Goal: Task Accomplishment & Management: Complete application form

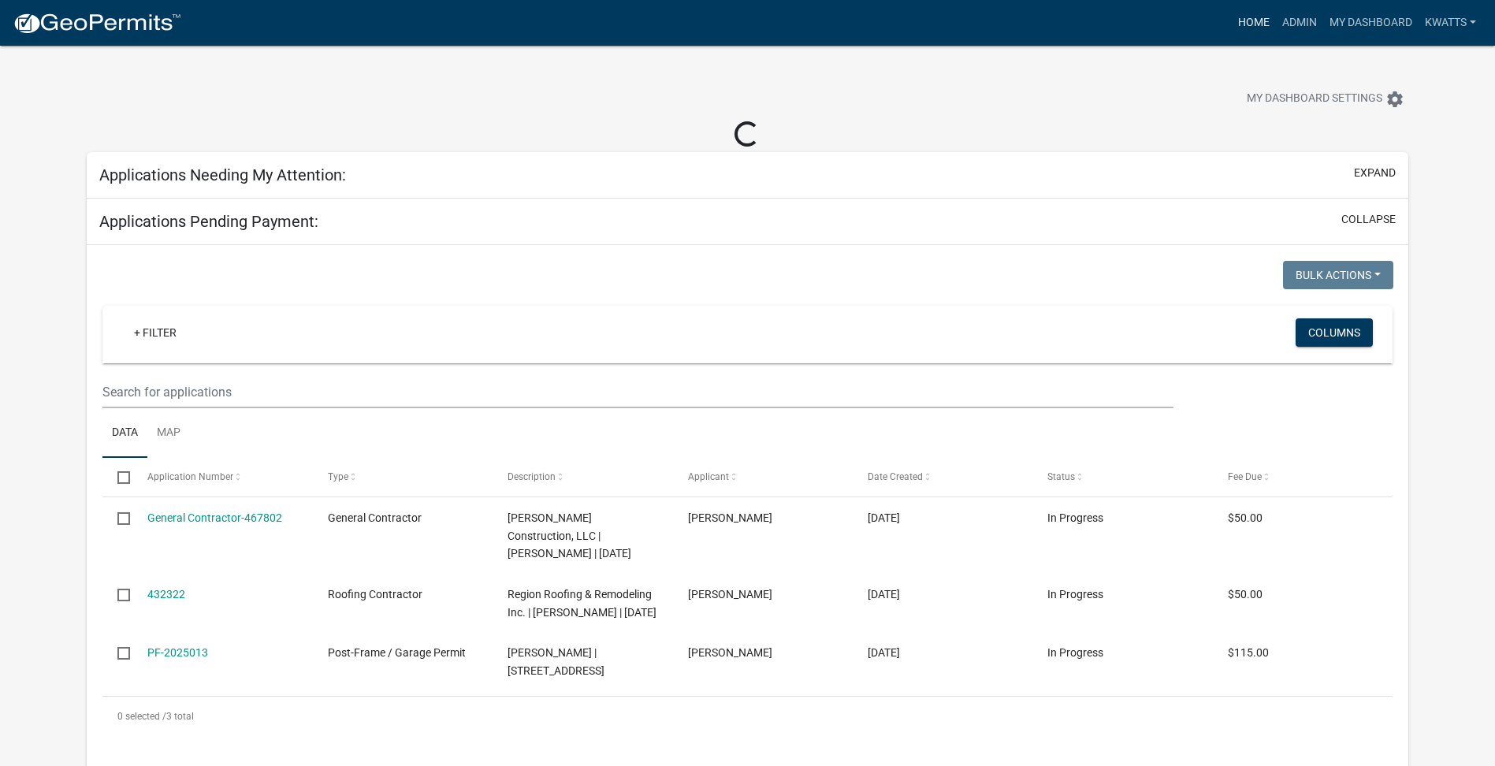
click at [1248, 28] on link "Home" at bounding box center [1254, 23] width 44 height 30
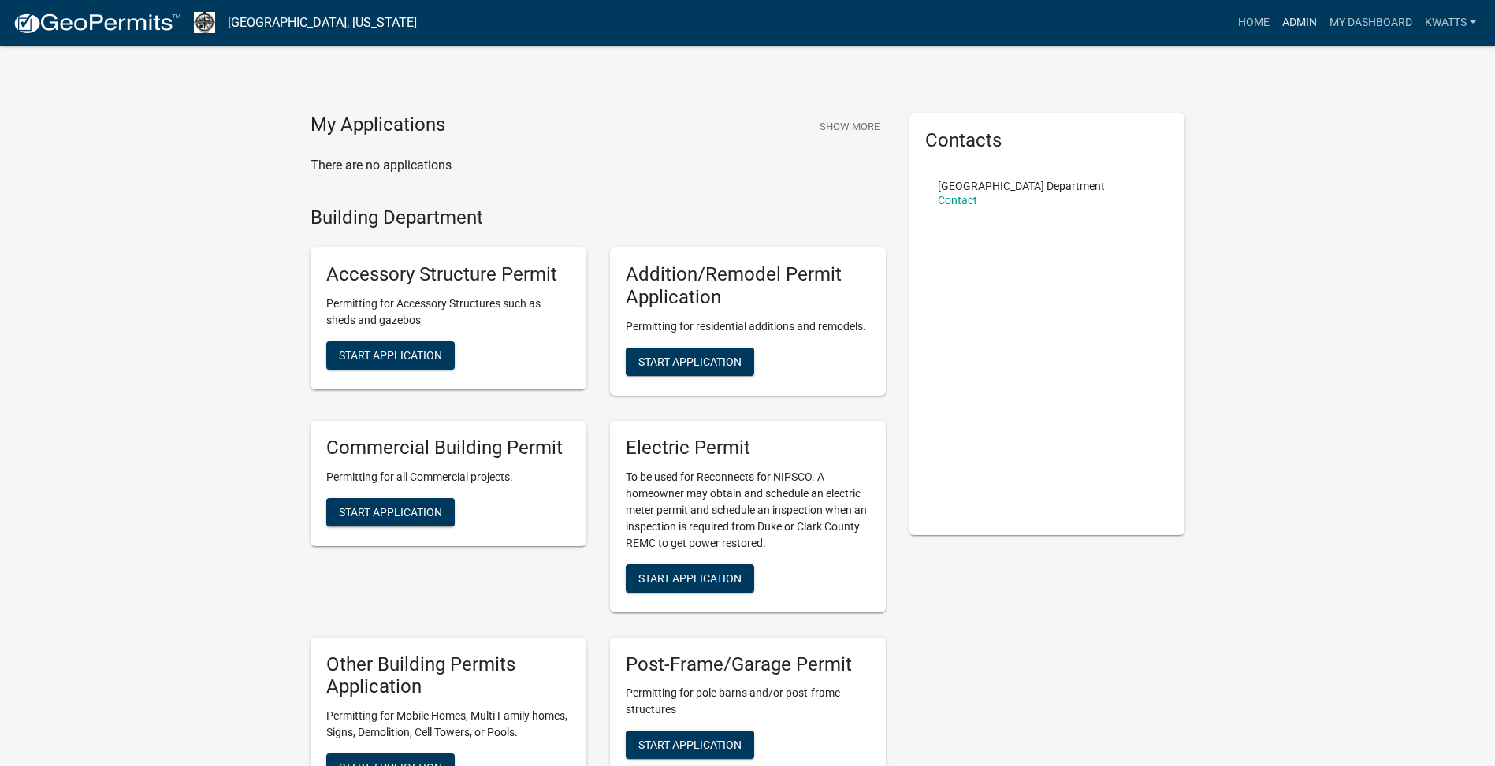
click at [1304, 33] on link "Admin" at bounding box center [1299, 23] width 47 height 30
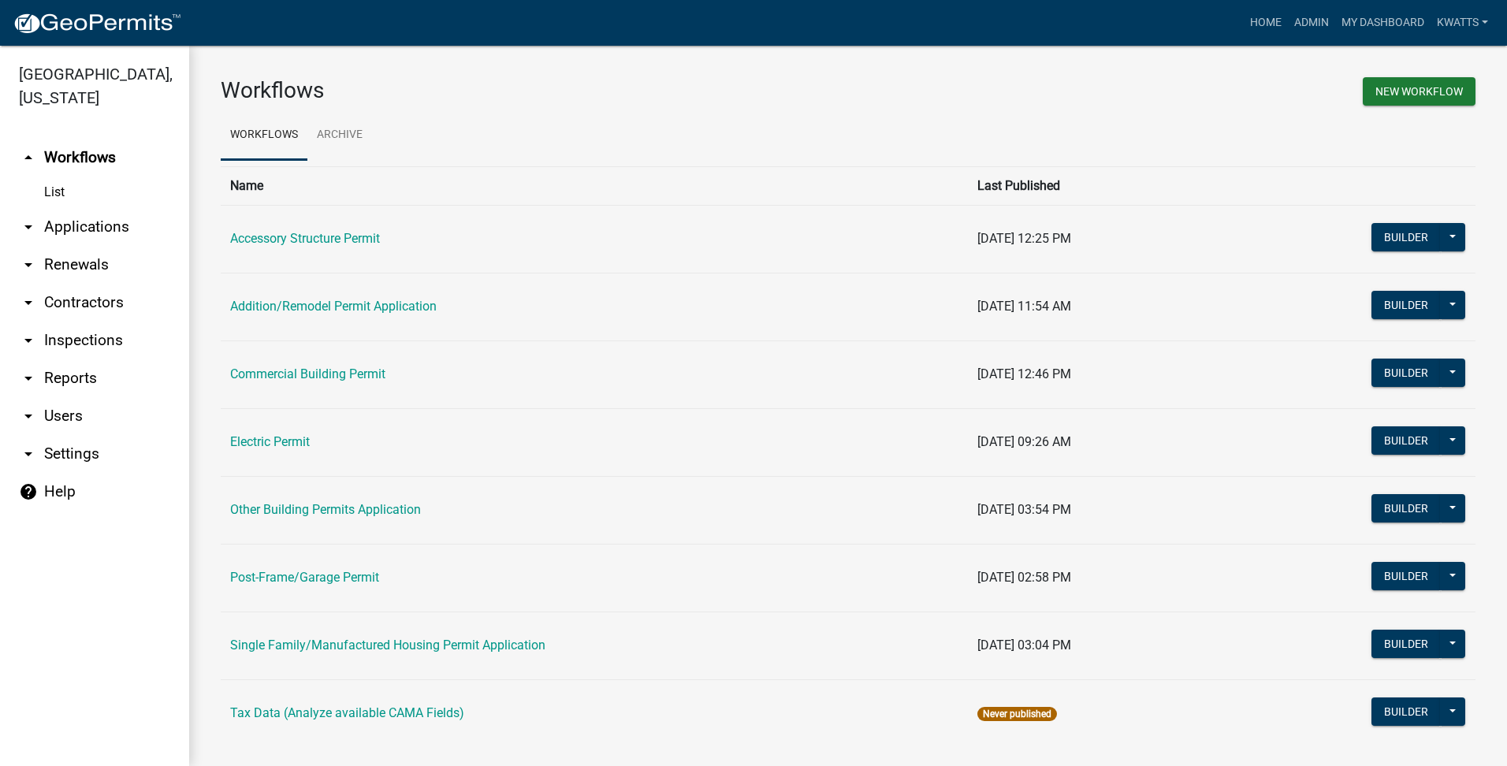
click at [76, 294] on link "arrow_drop_down Contractors" at bounding box center [94, 303] width 189 height 38
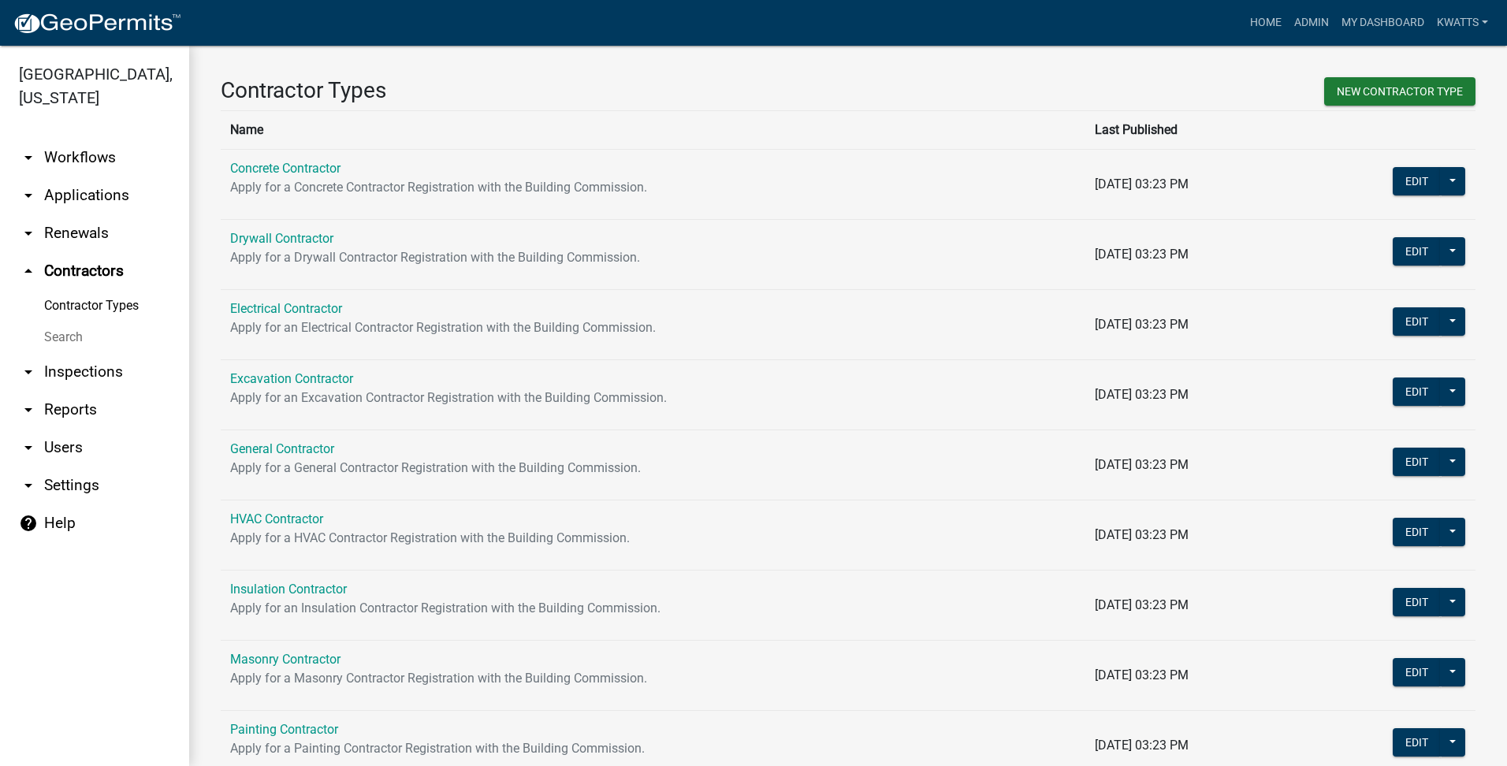
click at [46, 346] on link "Search" at bounding box center [94, 338] width 189 height 32
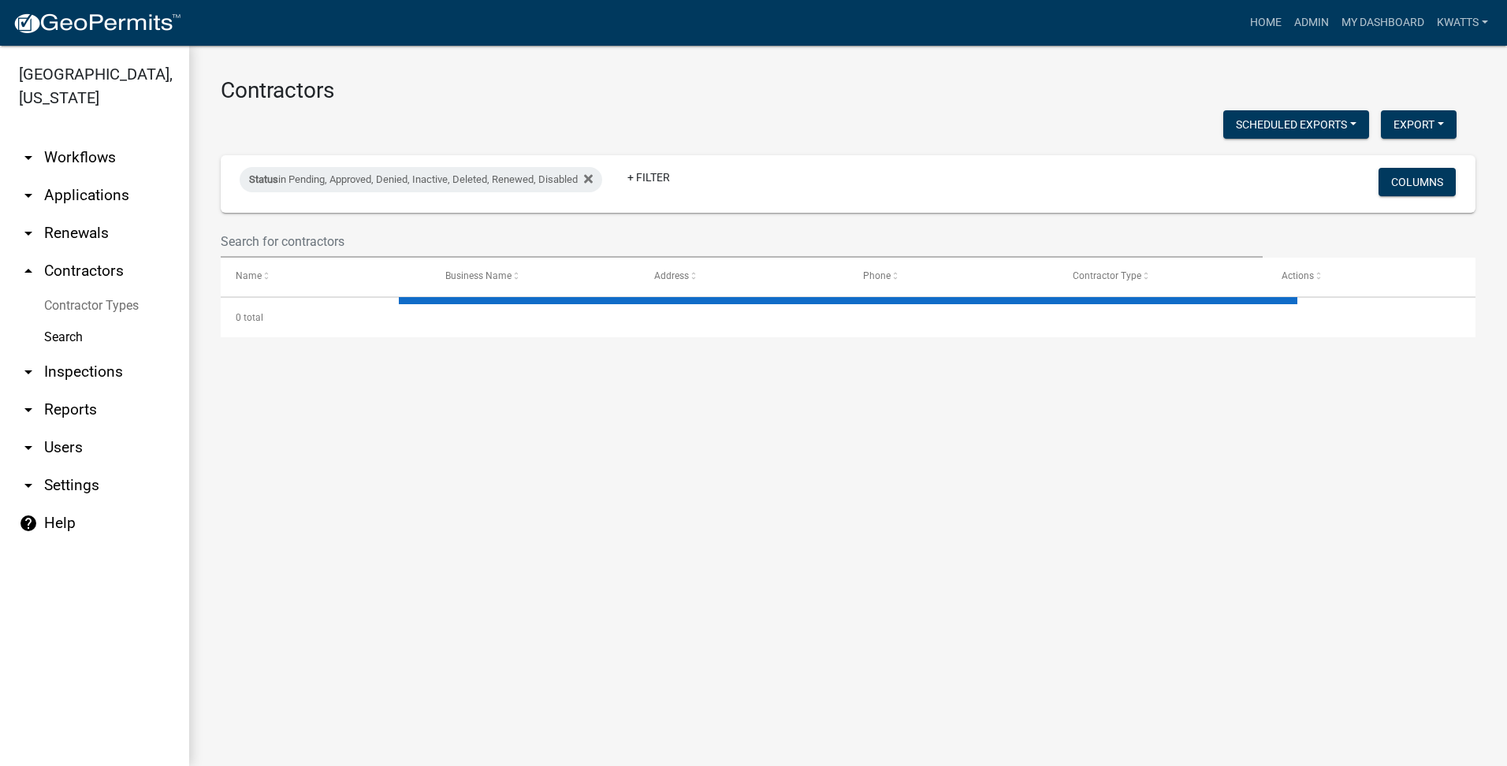
click at [282, 204] on div "Status in Pending, Approved, Denied, Inactive, Deleted, Renewed, Disabled + Fil…" at bounding box center [641, 183] width 827 height 41
select select "3: 100"
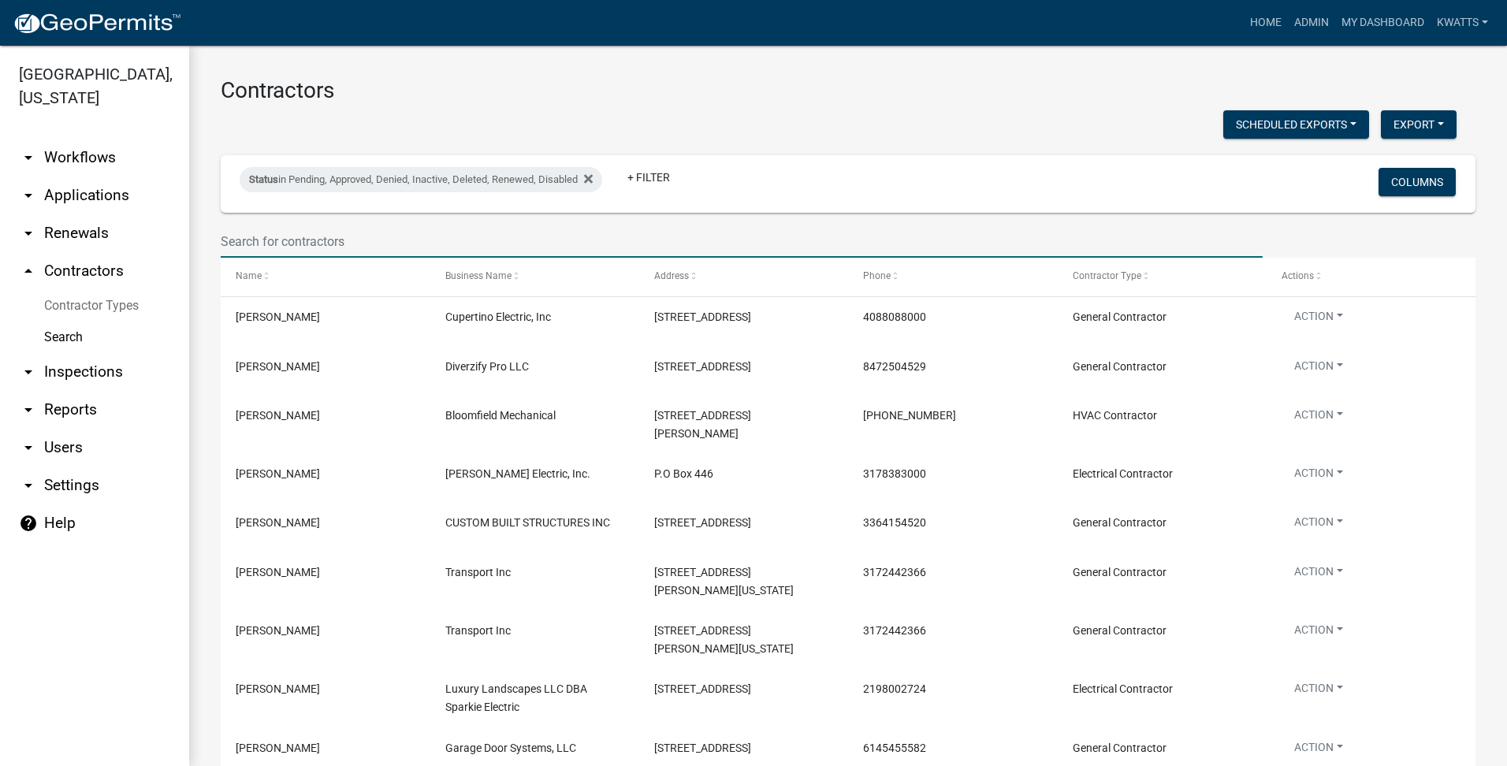
click at [272, 241] on input "text" at bounding box center [742, 241] width 1042 height 32
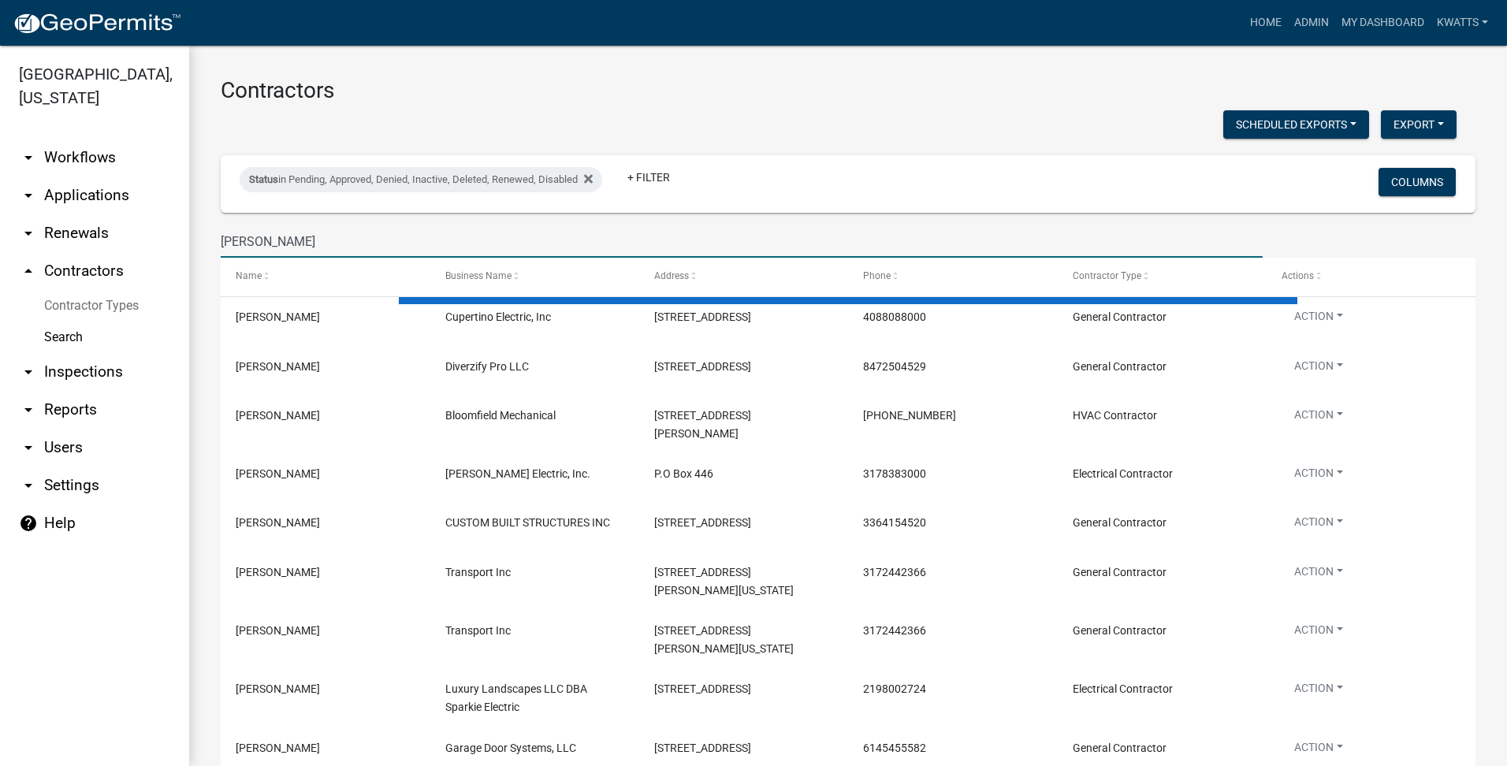
type input "[PERSON_NAME]"
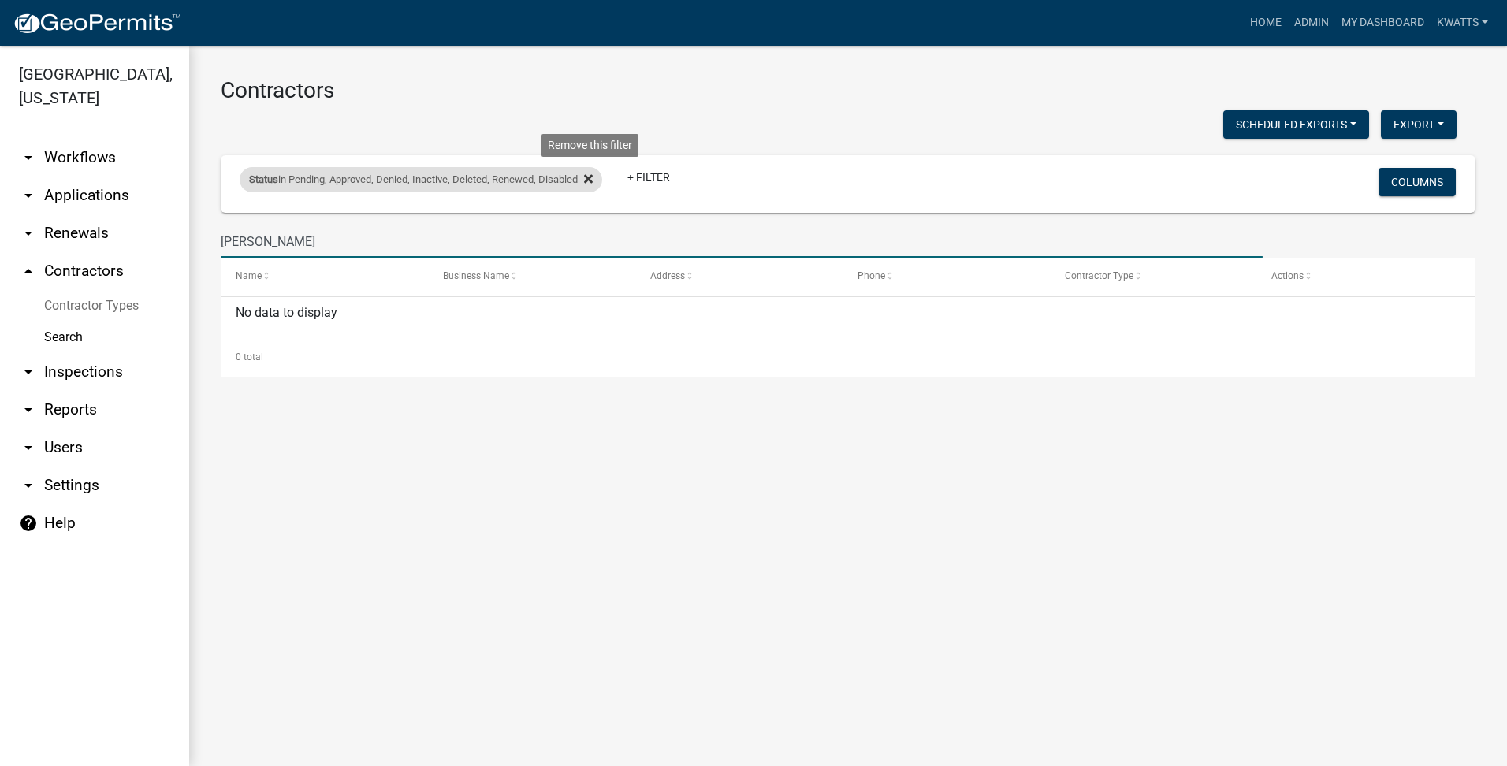
click at [589, 180] on icon at bounding box center [588, 179] width 9 height 13
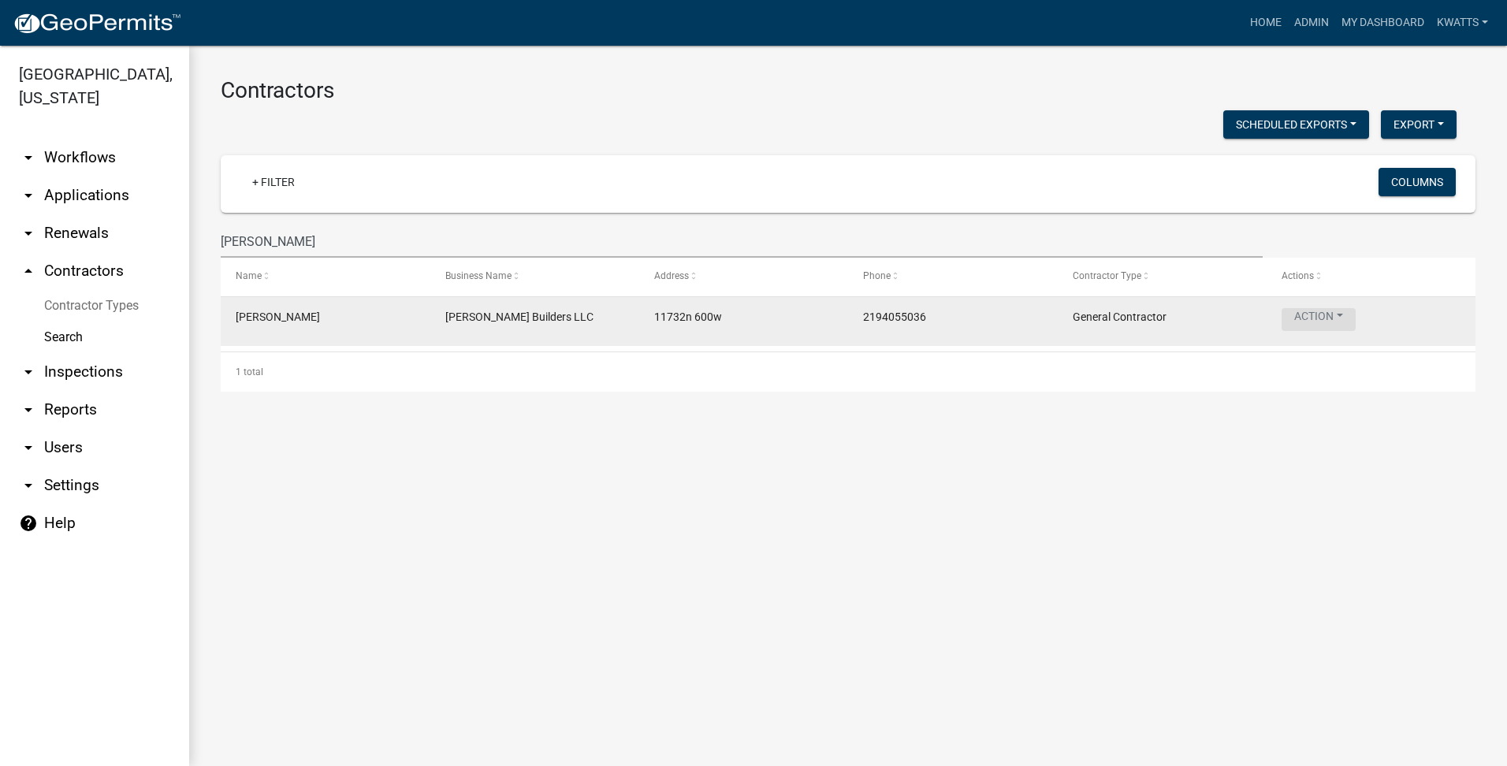
click at [1353, 322] on button "Action" at bounding box center [1319, 319] width 74 height 23
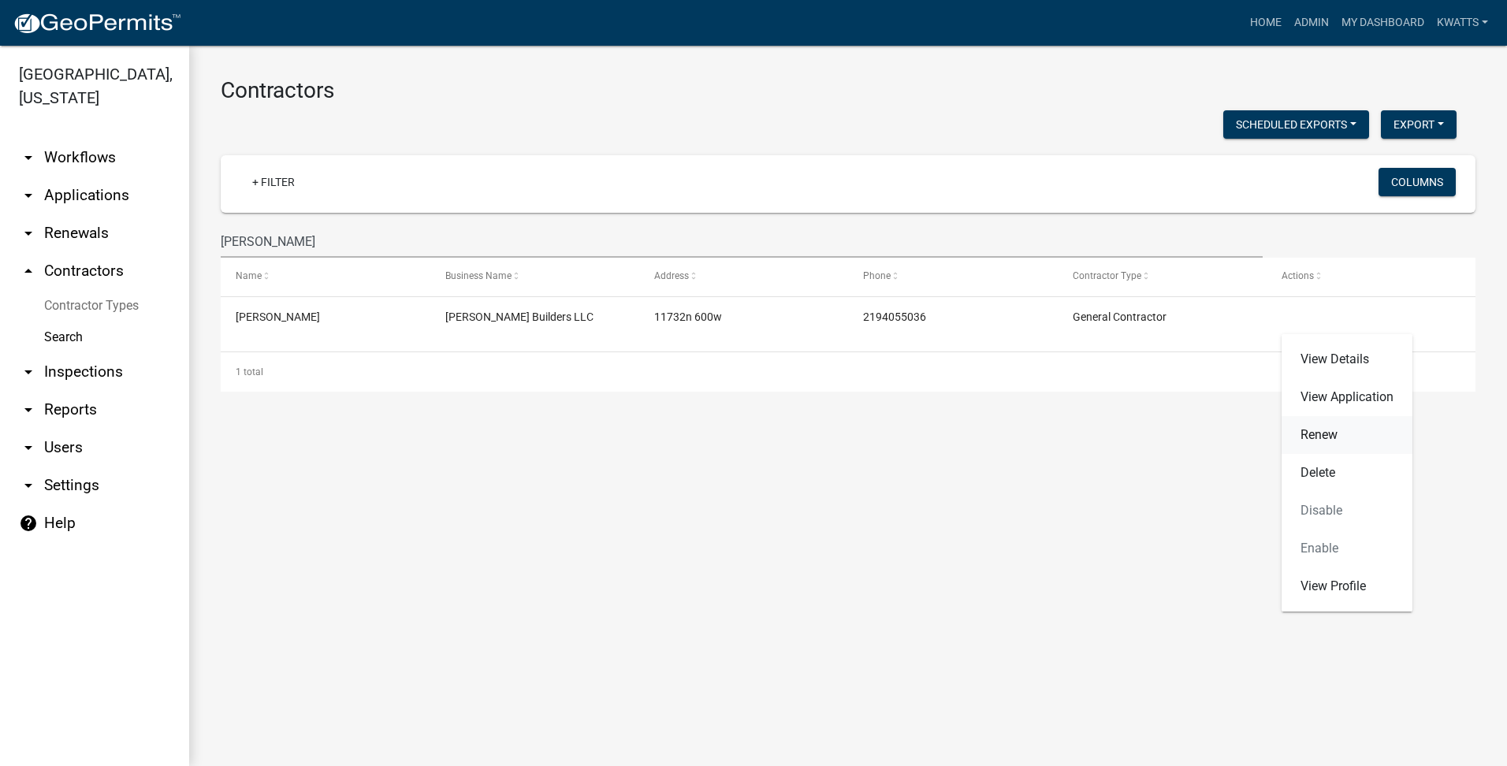
click at [1378, 429] on link "Renew" at bounding box center [1347, 435] width 131 height 38
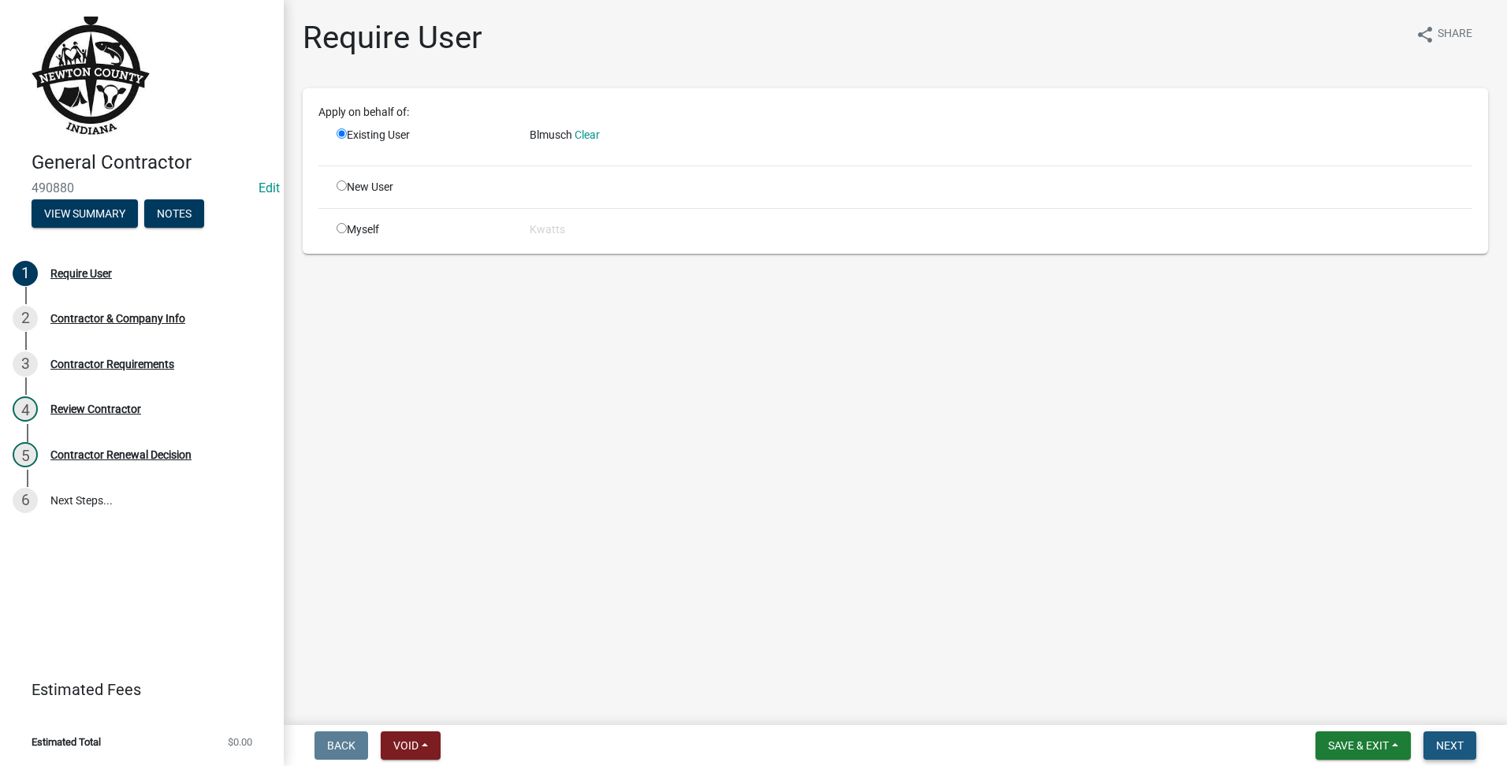
click at [1457, 737] on button "Next" at bounding box center [1449, 745] width 53 height 28
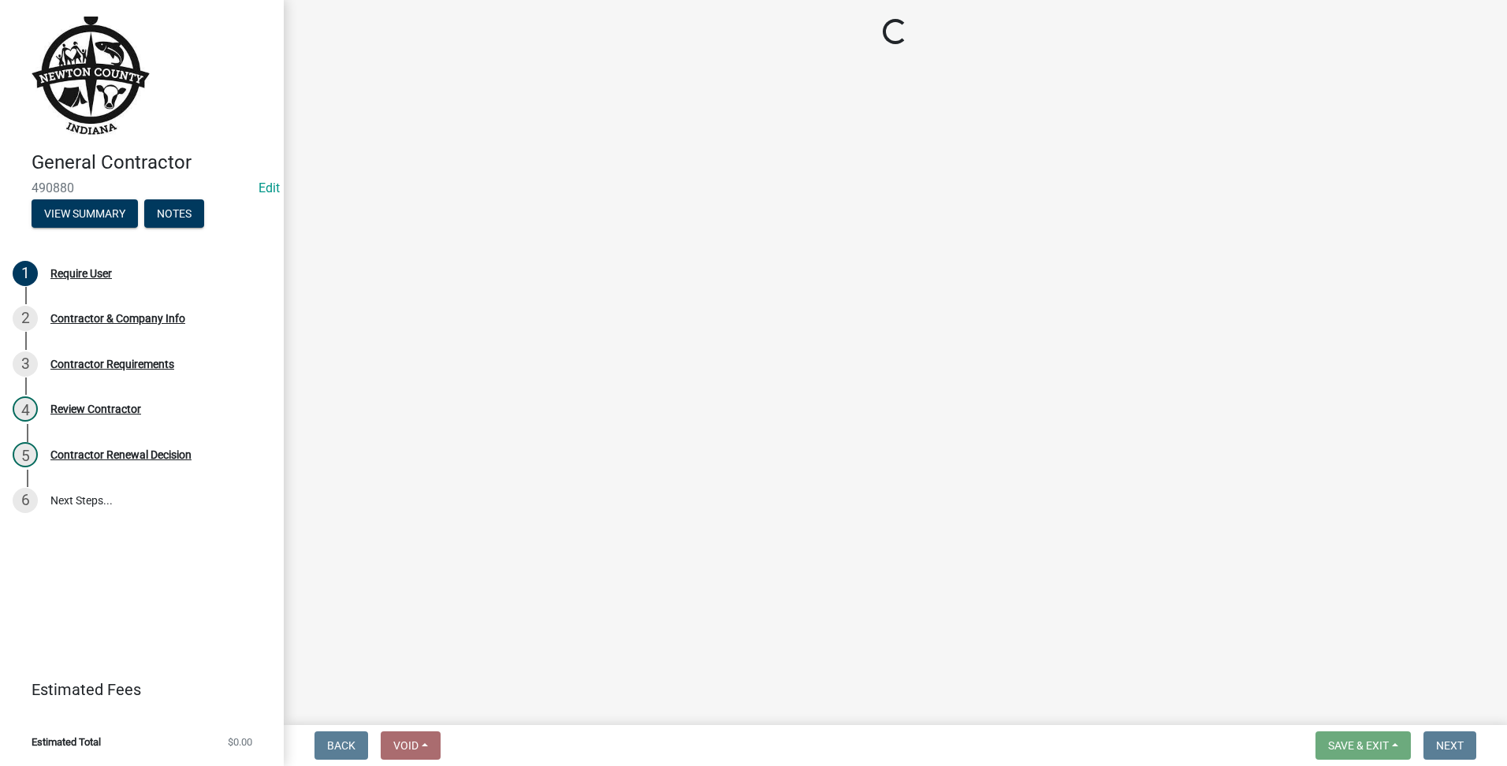
select select "[US_STATE]"
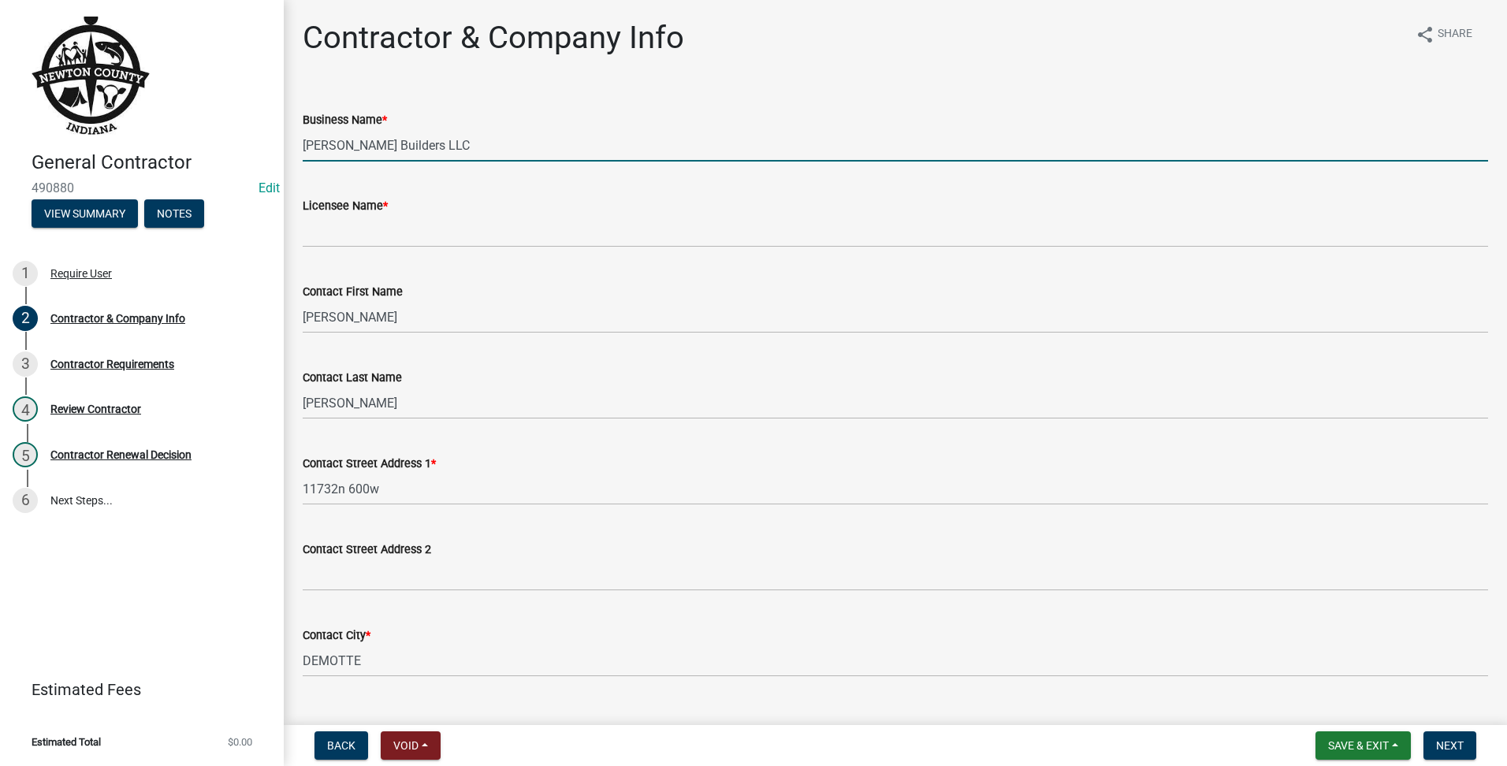
drag, startPoint x: 440, startPoint y: 141, endPoint x: 10, endPoint y: 114, distance: 430.4
click at [0, 117] on html "Internet Explorer does NOT work with GeoPermits. Get a new browser for more sec…" at bounding box center [753, 383] width 1507 height 766
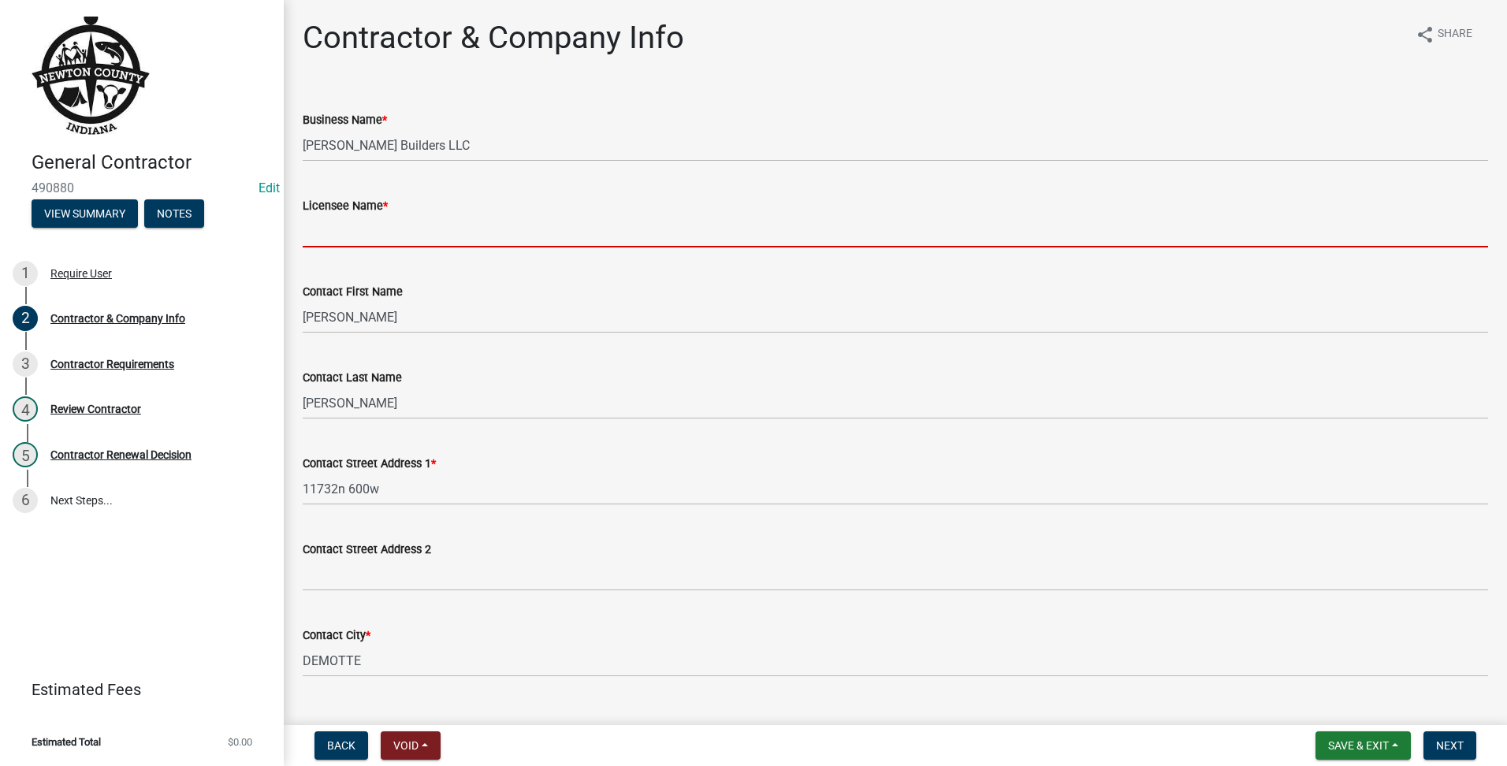
paste input "[PERSON_NAME] Builders LLC"
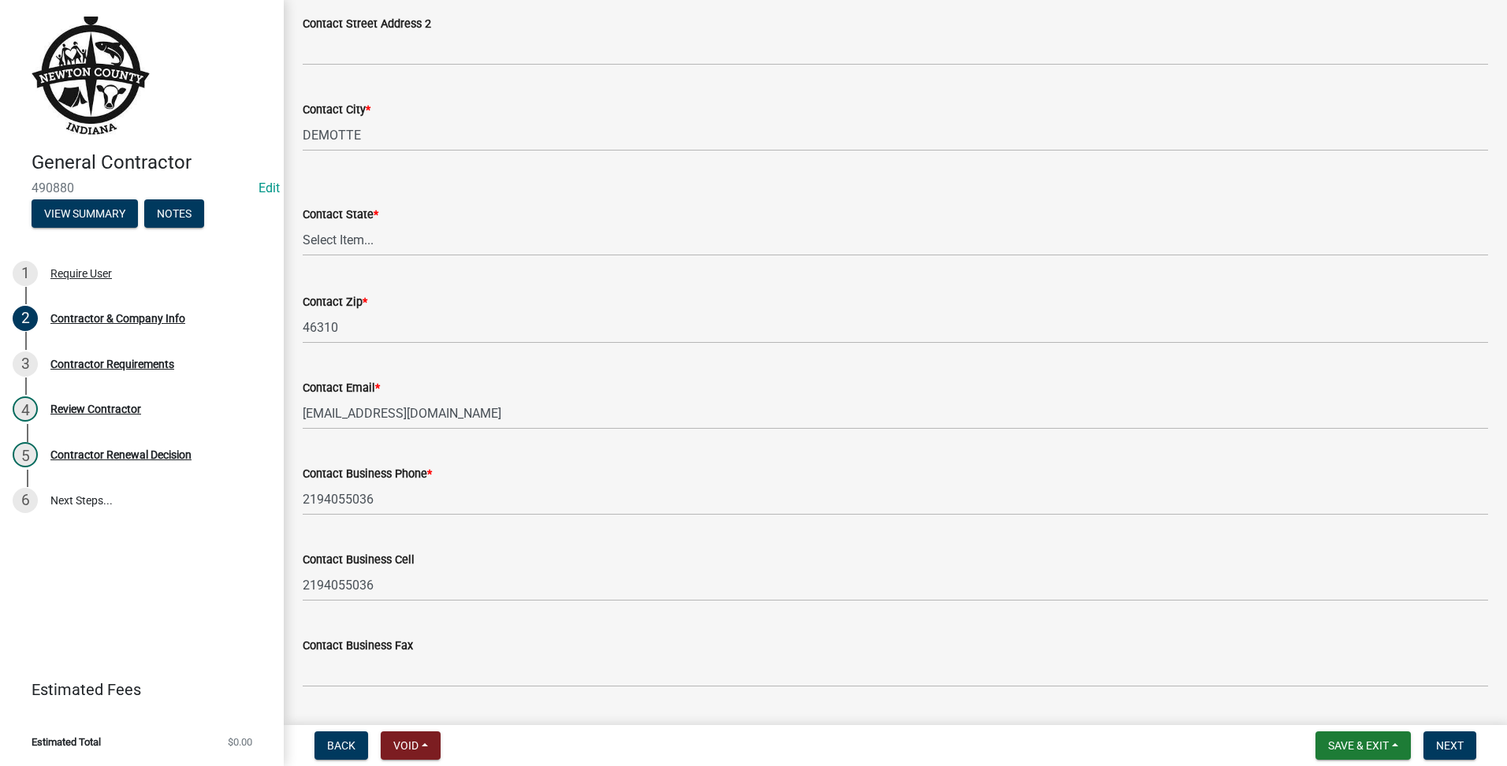
scroll to position [568, 0]
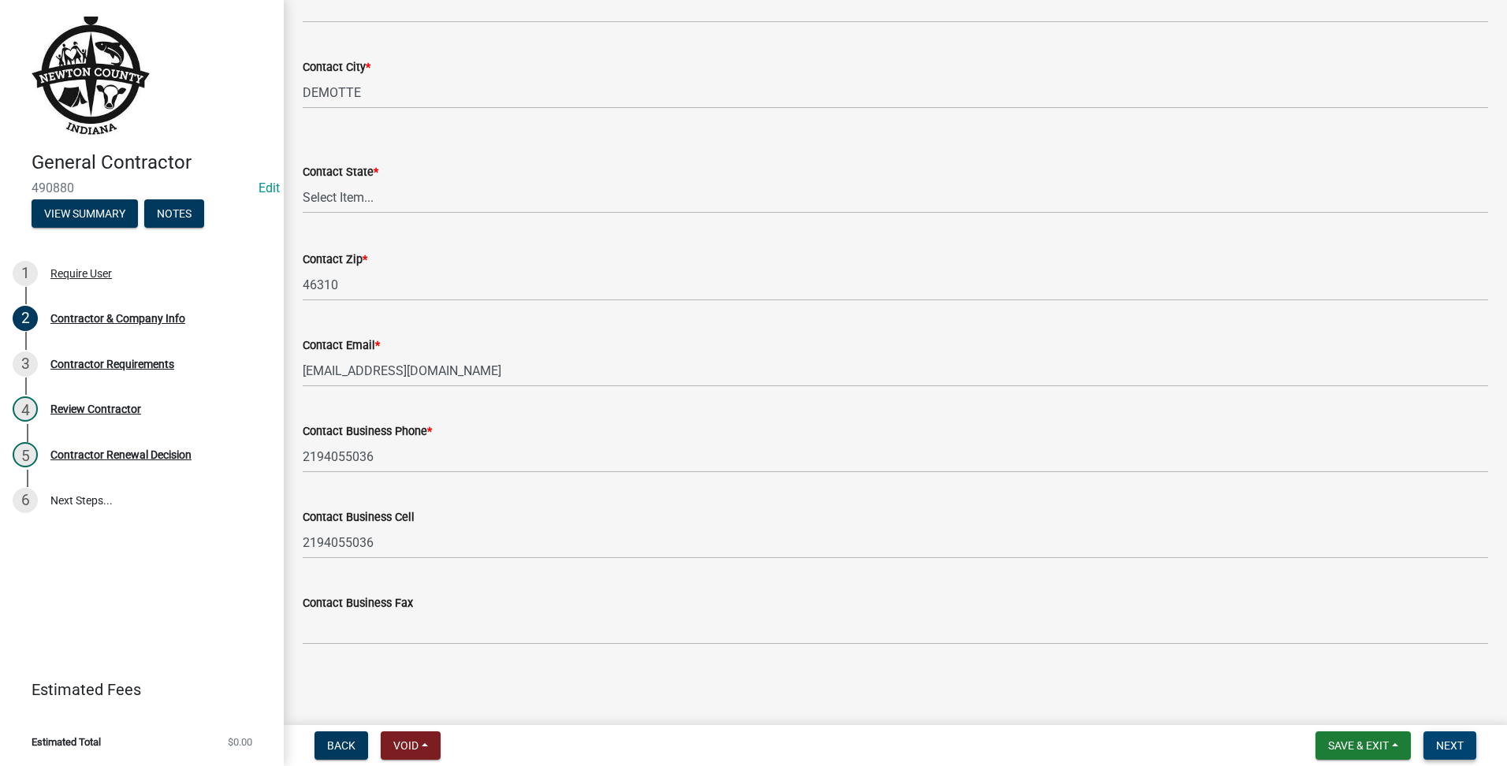
type input "[PERSON_NAME] Builders LLC"
click at [1474, 740] on button "Next" at bounding box center [1449, 745] width 53 height 28
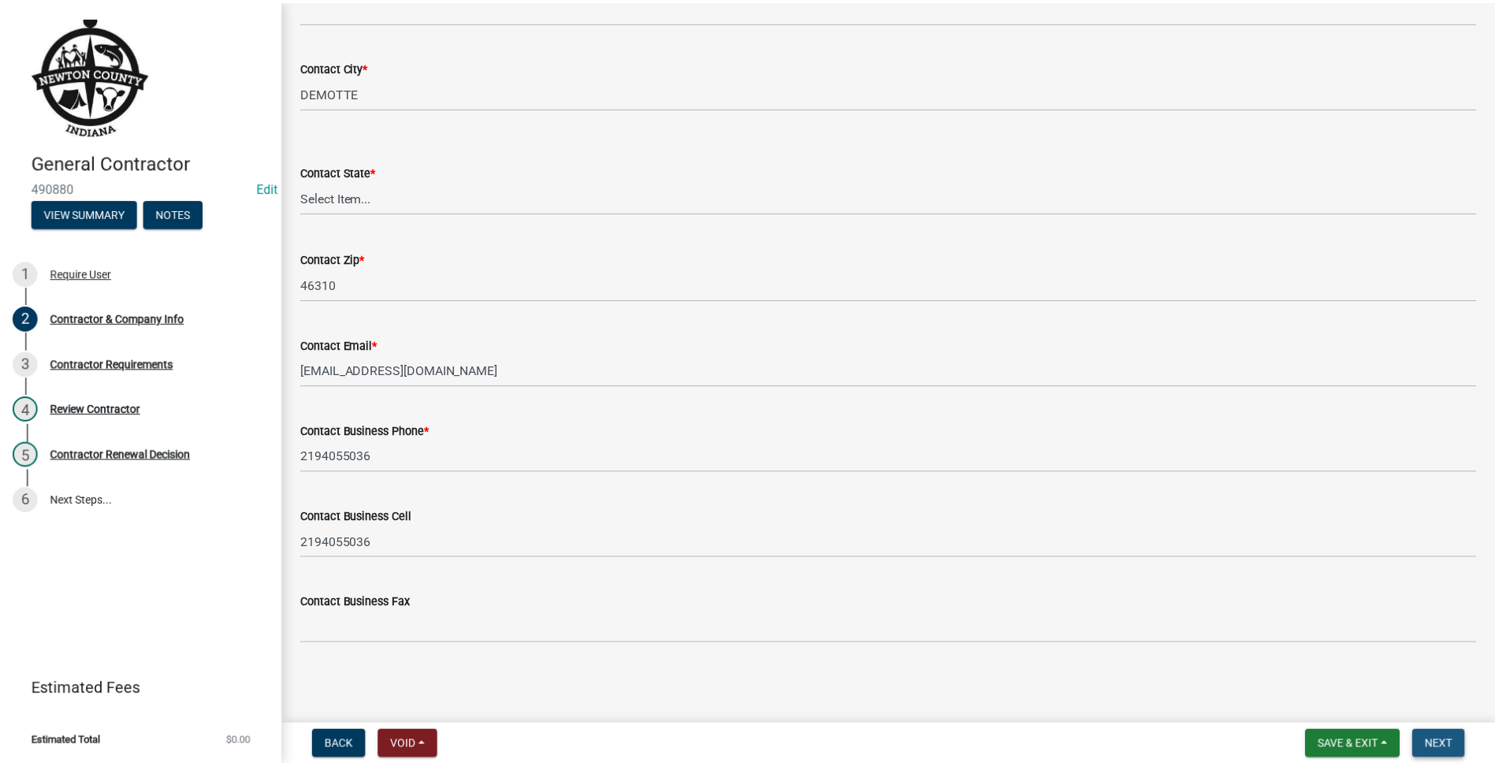
scroll to position [0, 0]
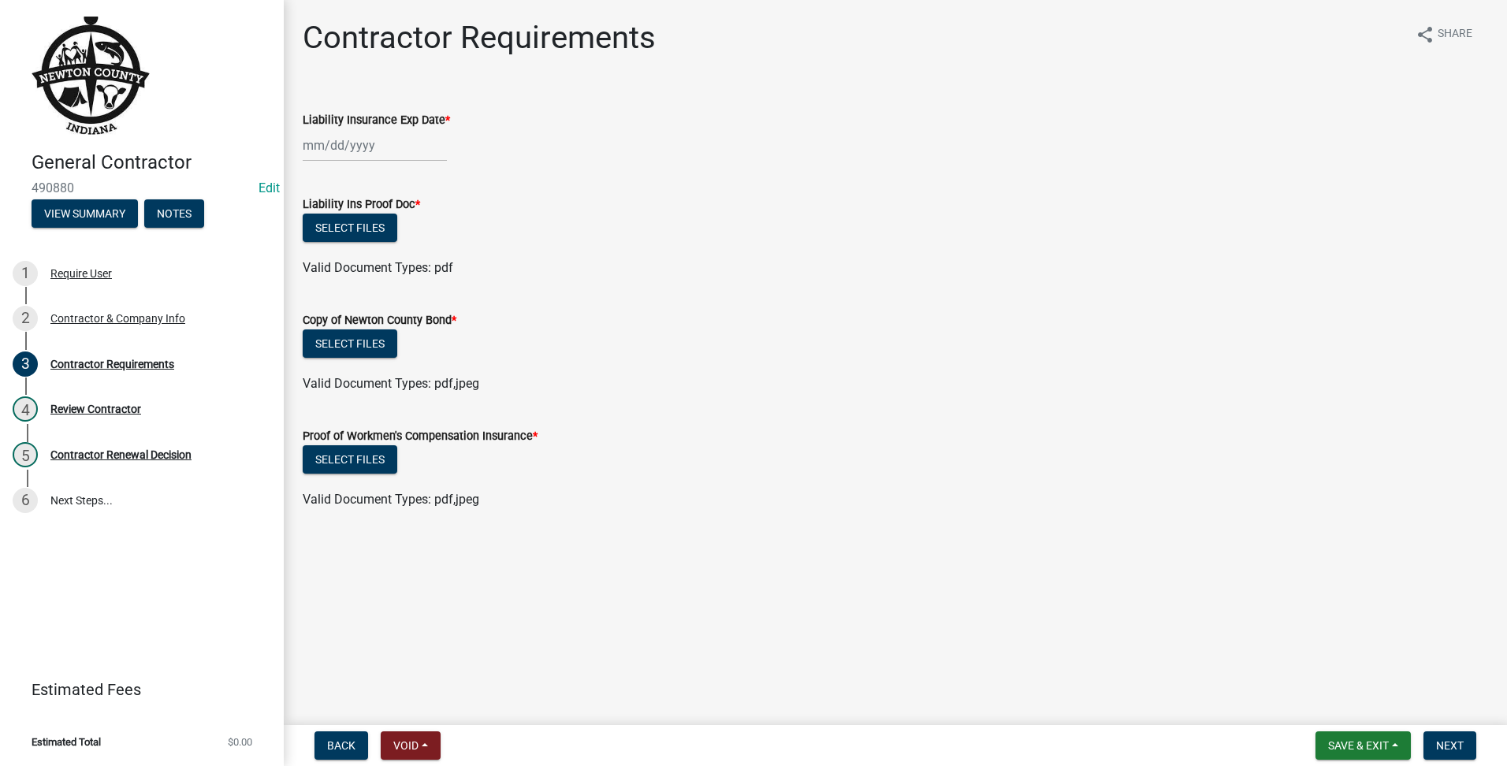
click at [318, 143] on div at bounding box center [375, 145] width 144 height 32
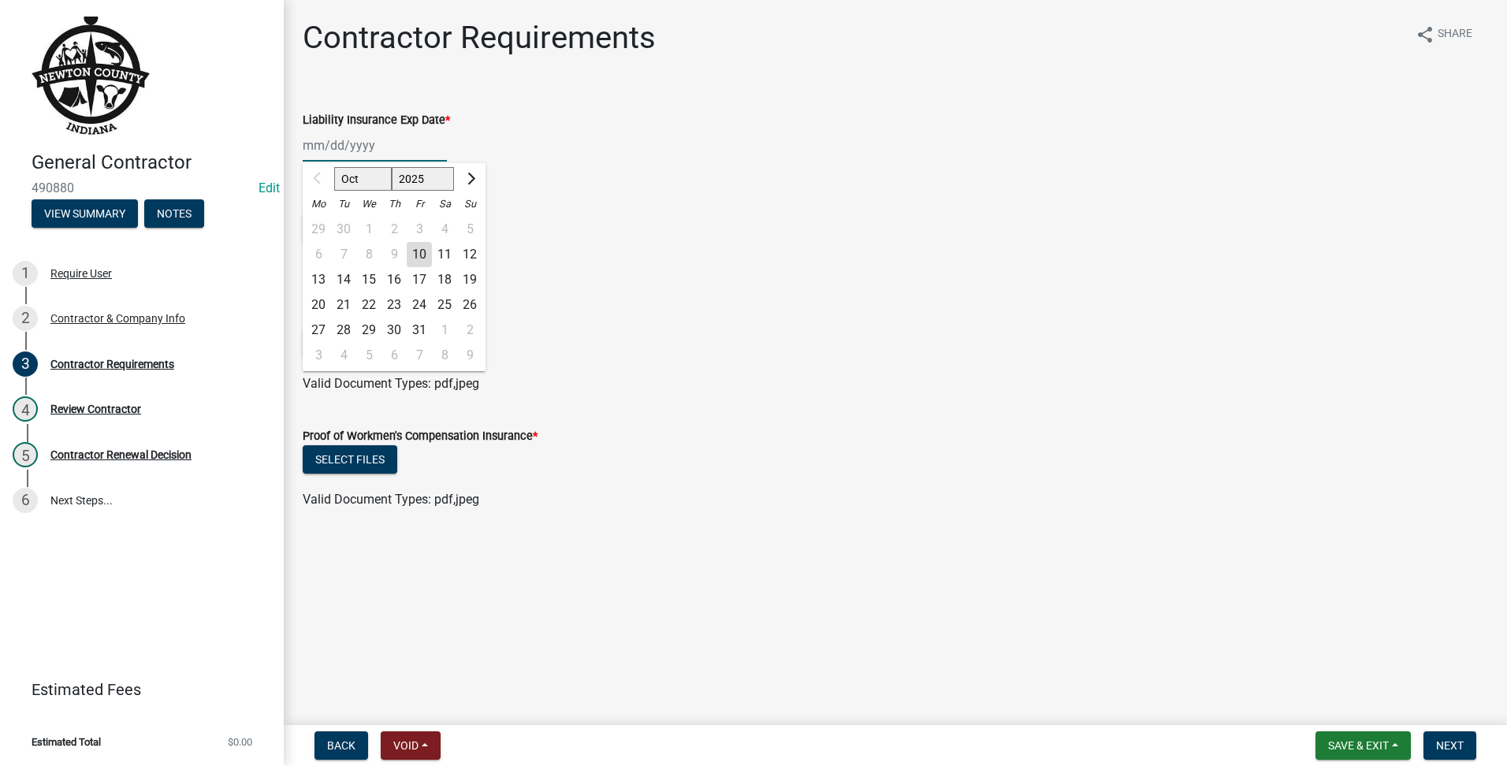
click at [318, 136] on input "Liability Insurance Exp Date *" at bounding box center [375, 145] width 144 height 32
type input "[DATE]"
click at [899, 191] on form "Liability Ins Proof Doc * Select files Valid Document Types: pdf" at bounding box center [895, 227] width 1185 height 102
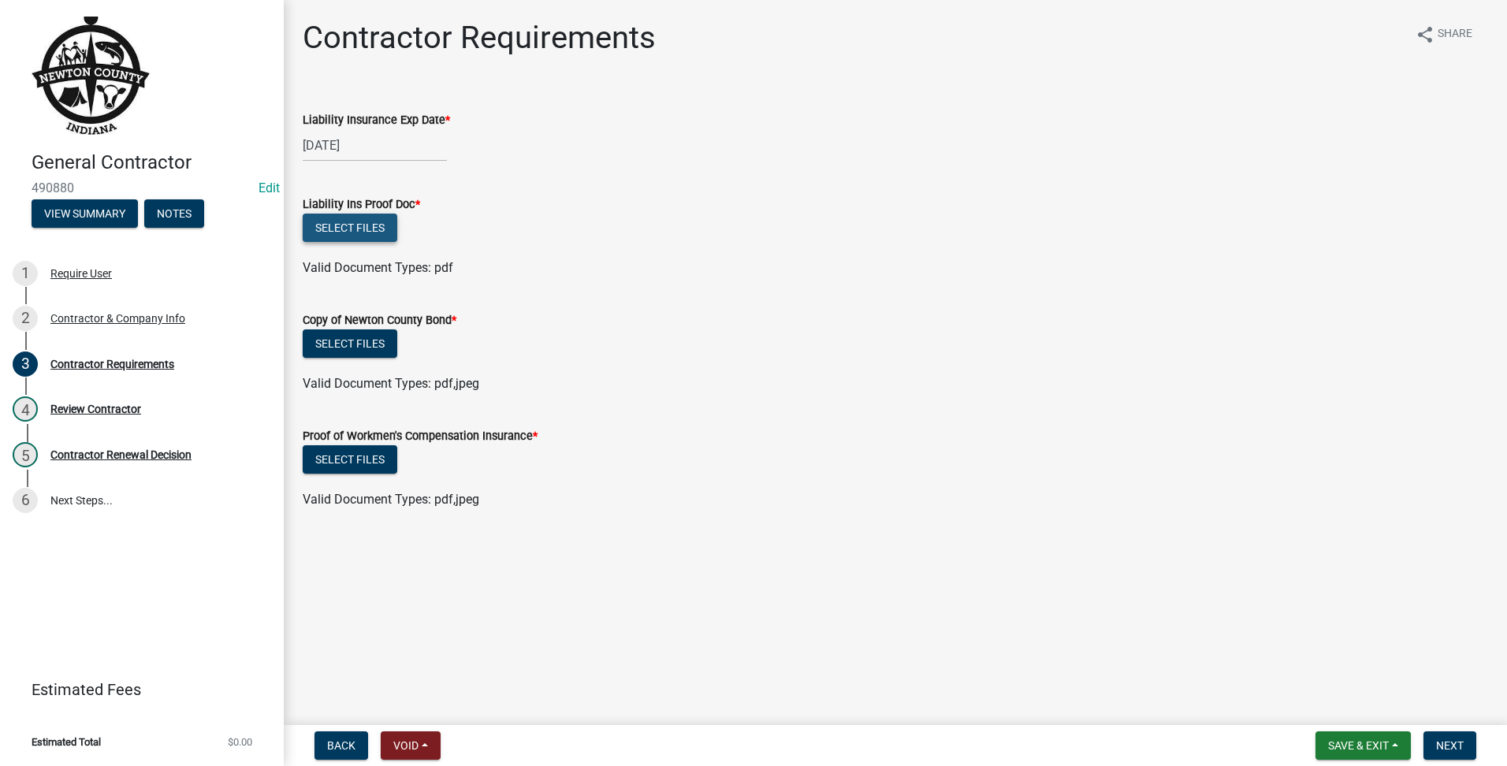
click at [341, 226] on button "Select files" at bounding box center [350, 228] width 95 height 28
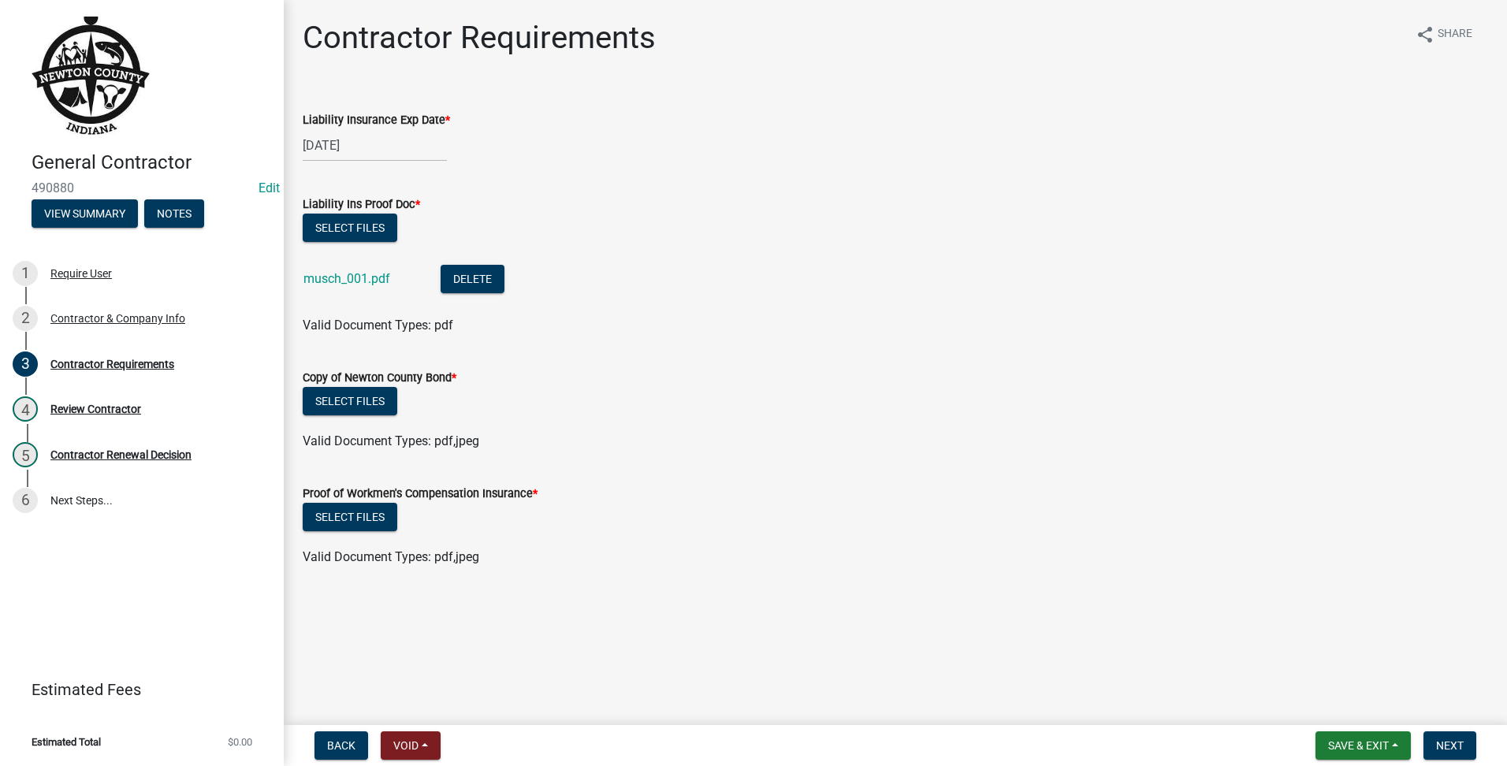
click at [400, 402] on div "Select files" at bounding box center [895, 403] width 1185 height 32
click at [363, 396] on button "Select files" at bounding box center [350, 401] width 95 height 28
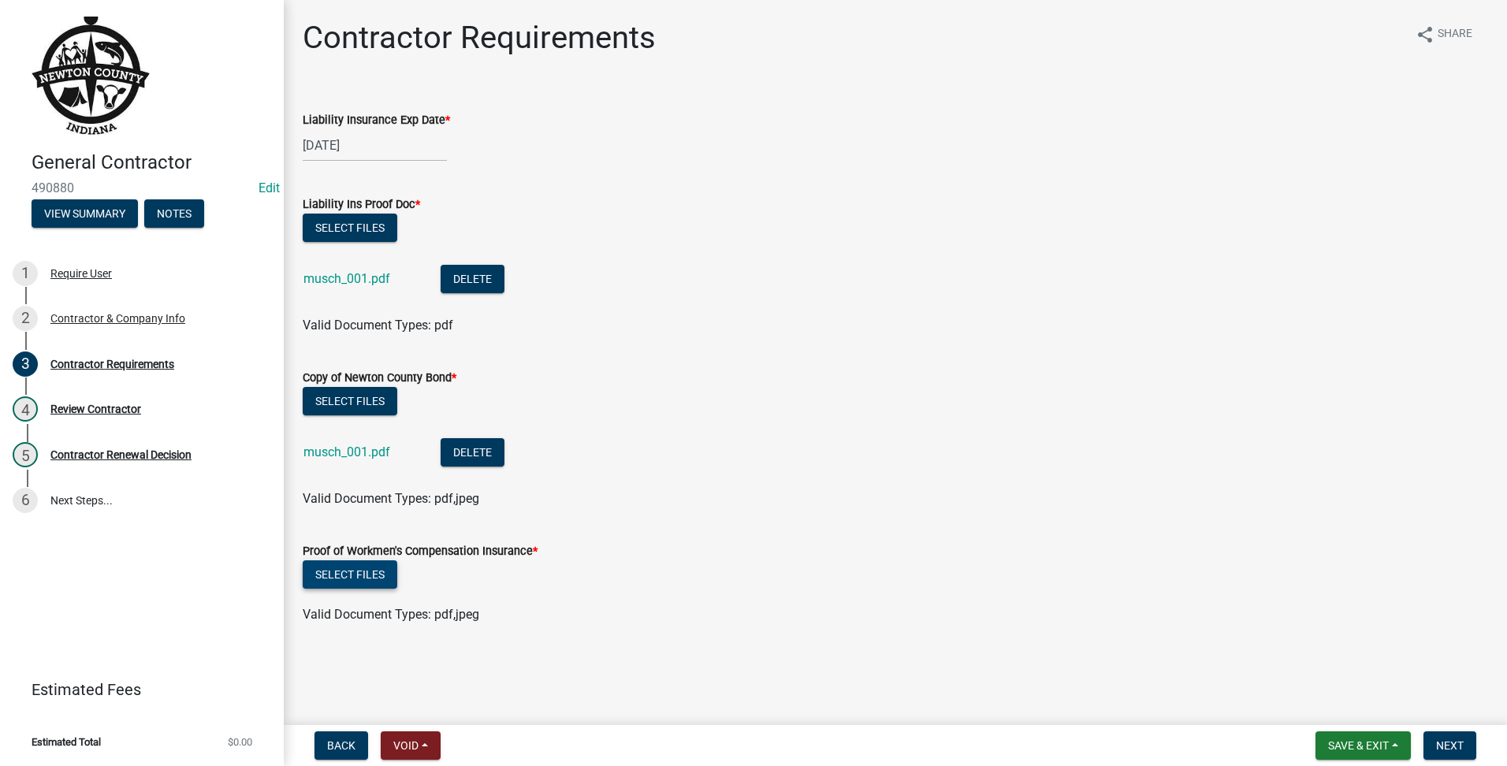
click at [374, 584] on button "Select files" at bounding box center [350, 574] width 95 height 28
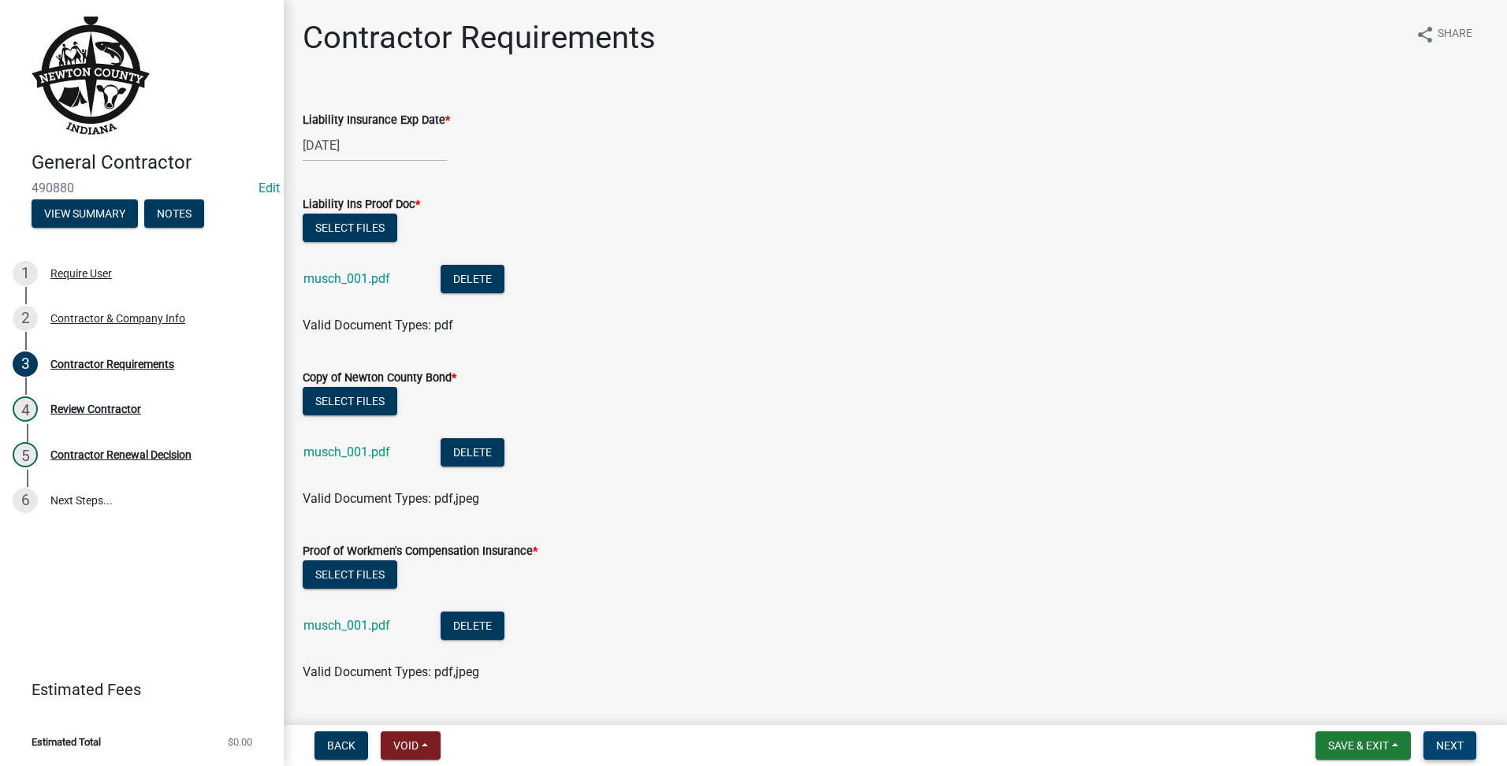
click at [1438, 741] on span "Next" at bounding box center [1450, 745] width 28 height 13
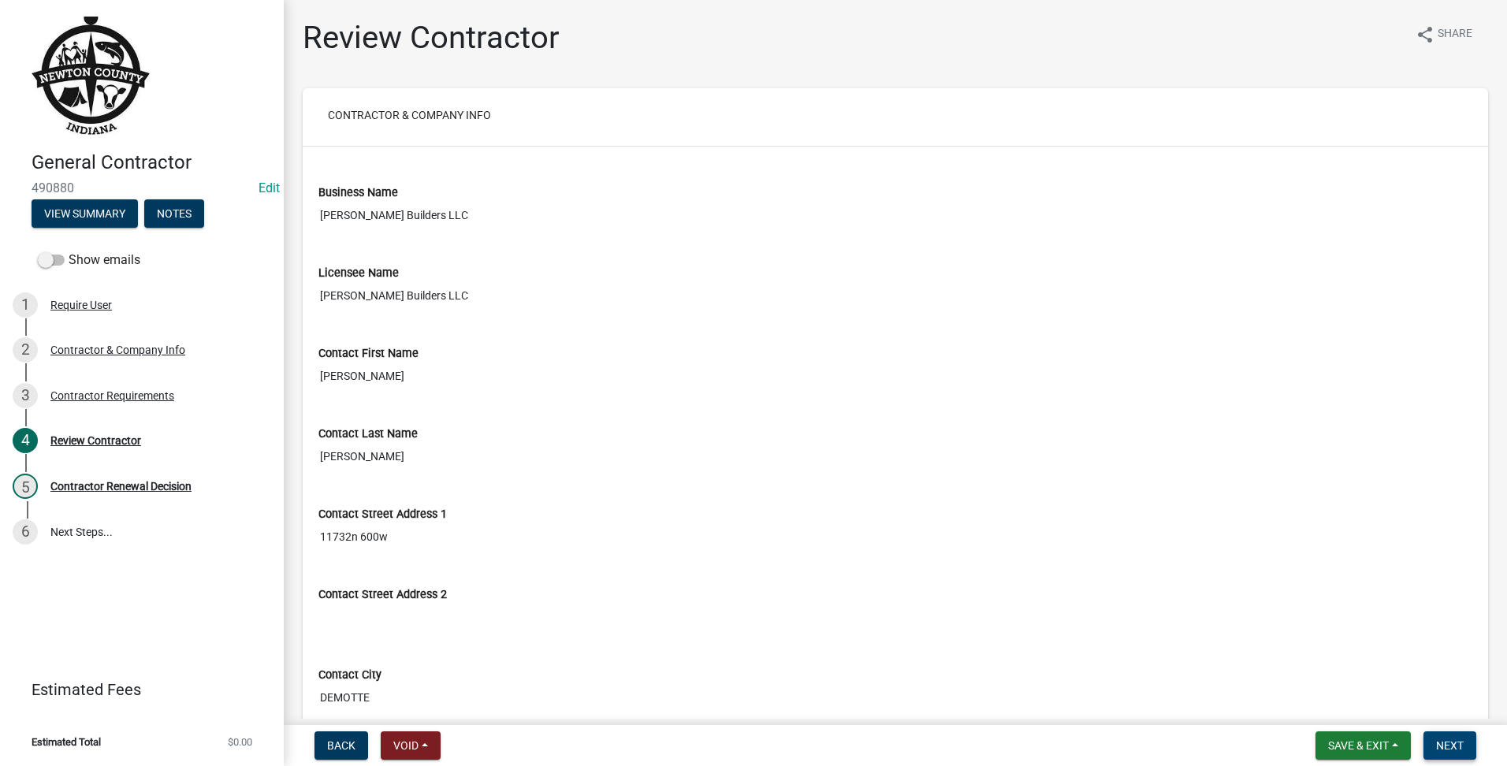
click at [1442, 748] on span "Next" at bounding box center [1450, 745] width 28 height 13
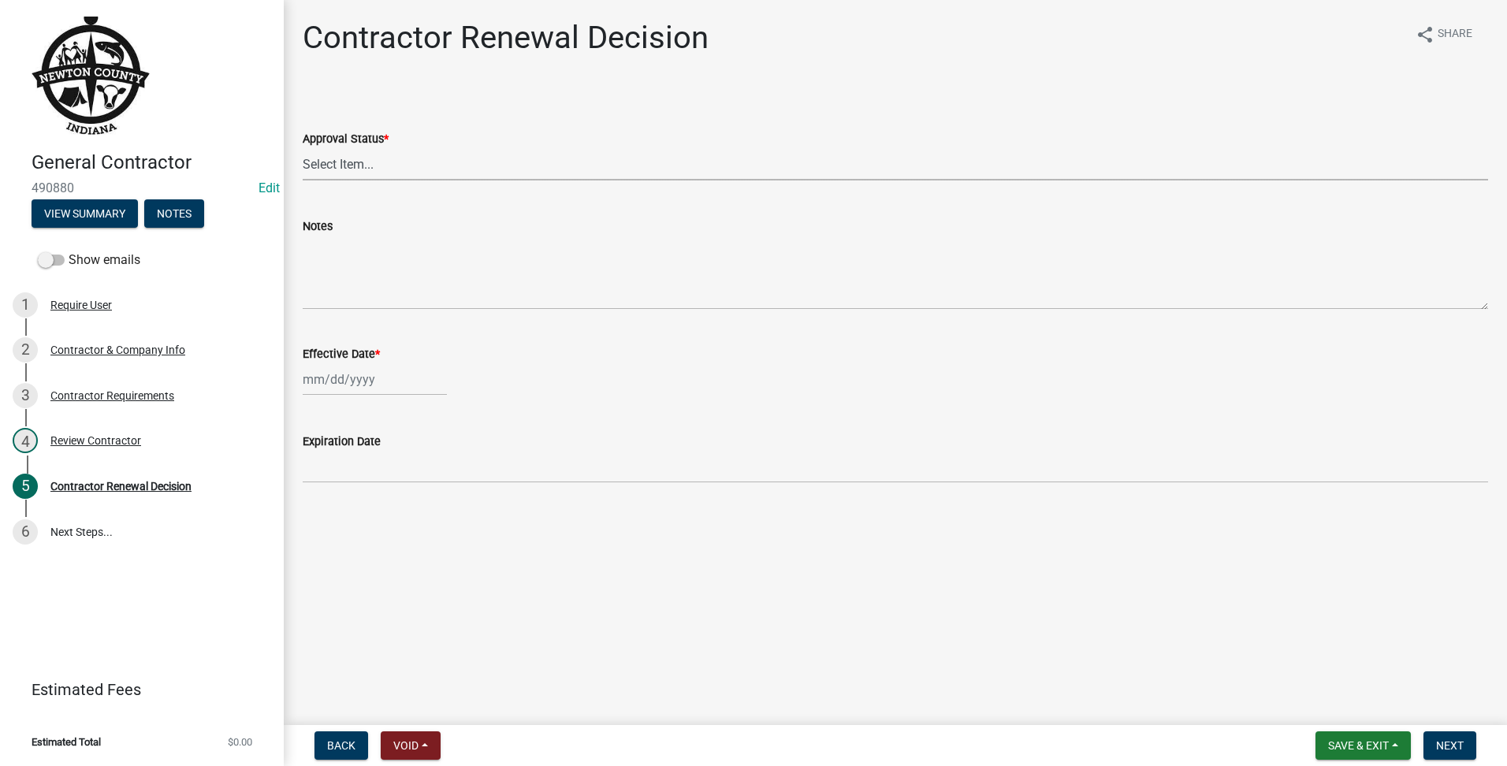
click at [419, 153] on select "Select Item... Approved Denied" at bounding box center [895, 164] width 1185 height 32
click at [303, 148] on select "Select Item... Approved Denied" at bounding box center [895, 164] width 1185 height 32
select select "30db8998-795d-4bbe-8e49-f1ade8865815"
click at [362, 372] on div at bounding box center [375, 379] width 144 height 32
select select "10"
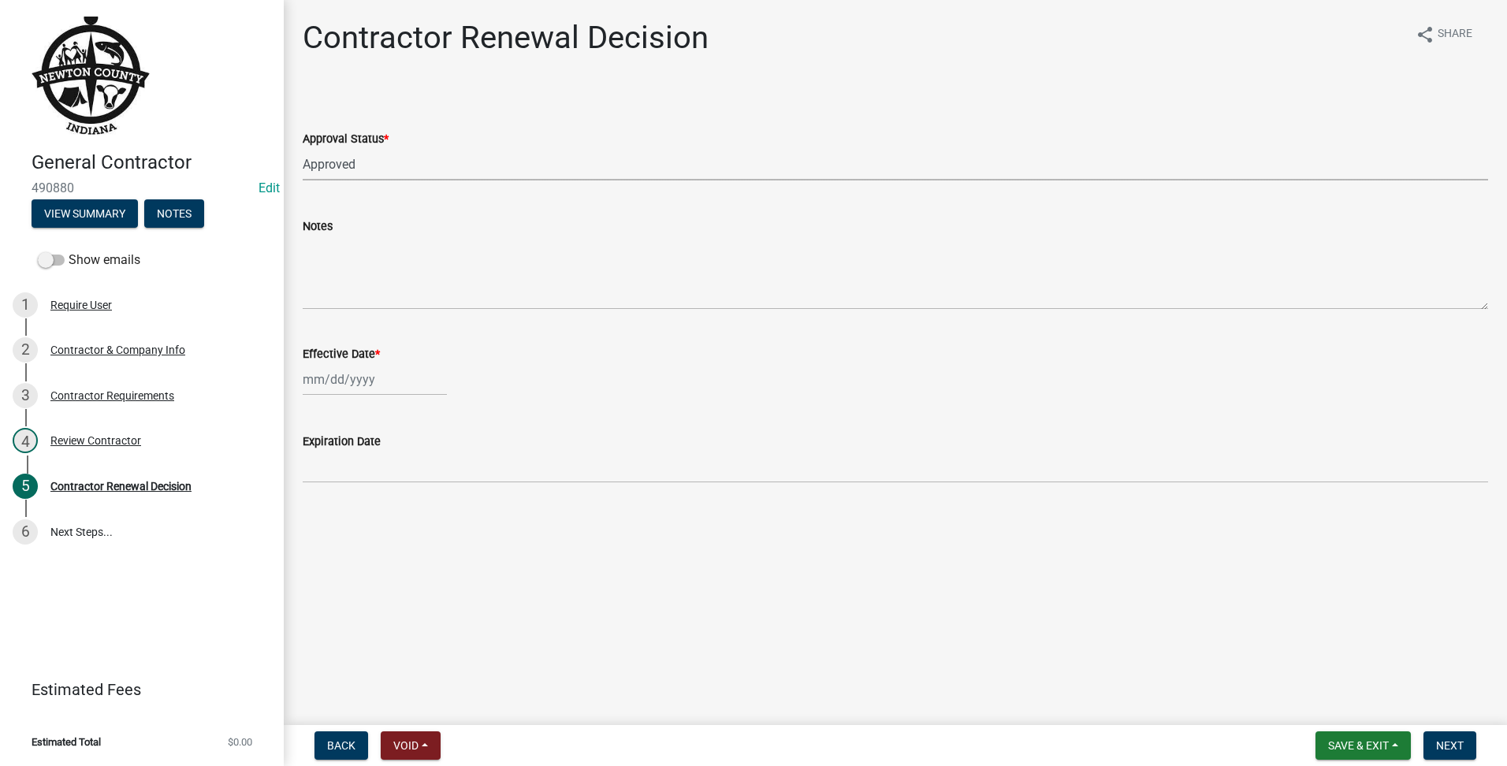
select select "2025"
drag, startPoint x: 653, startPoint y: 378, endPoint x: 637, endPoint y: 385, distance: 17.6
click at [653, 378] on div "[PERSON_NAME] Feb Mar Apr [PERSON_NAME][DATE] Oct Nov [DATE] 1526 1527 1528 152…" at bounding box center [895, 379] width 1185 height 32
click at [351, 380] on div at bounding box center [375, 379] width 144 height 32
select select "10"
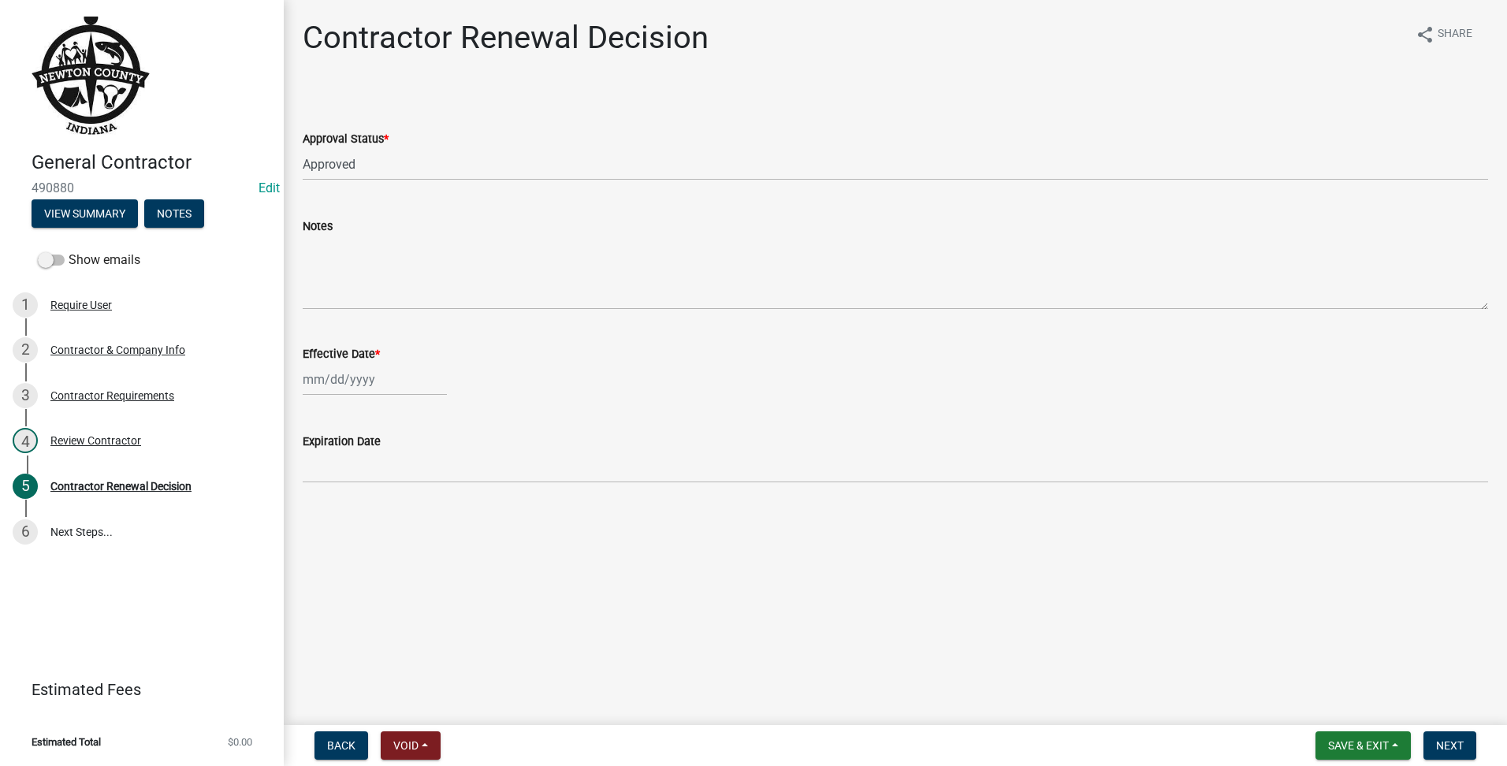
select select "2025"
click at [448, 354] on div "Effective Date *" at bounding box center [895, 353] width 1185 height 19
click at [348, 383] on div at bounding box center [375, 379] width 144 height 32
select select "10"
select select "2025"
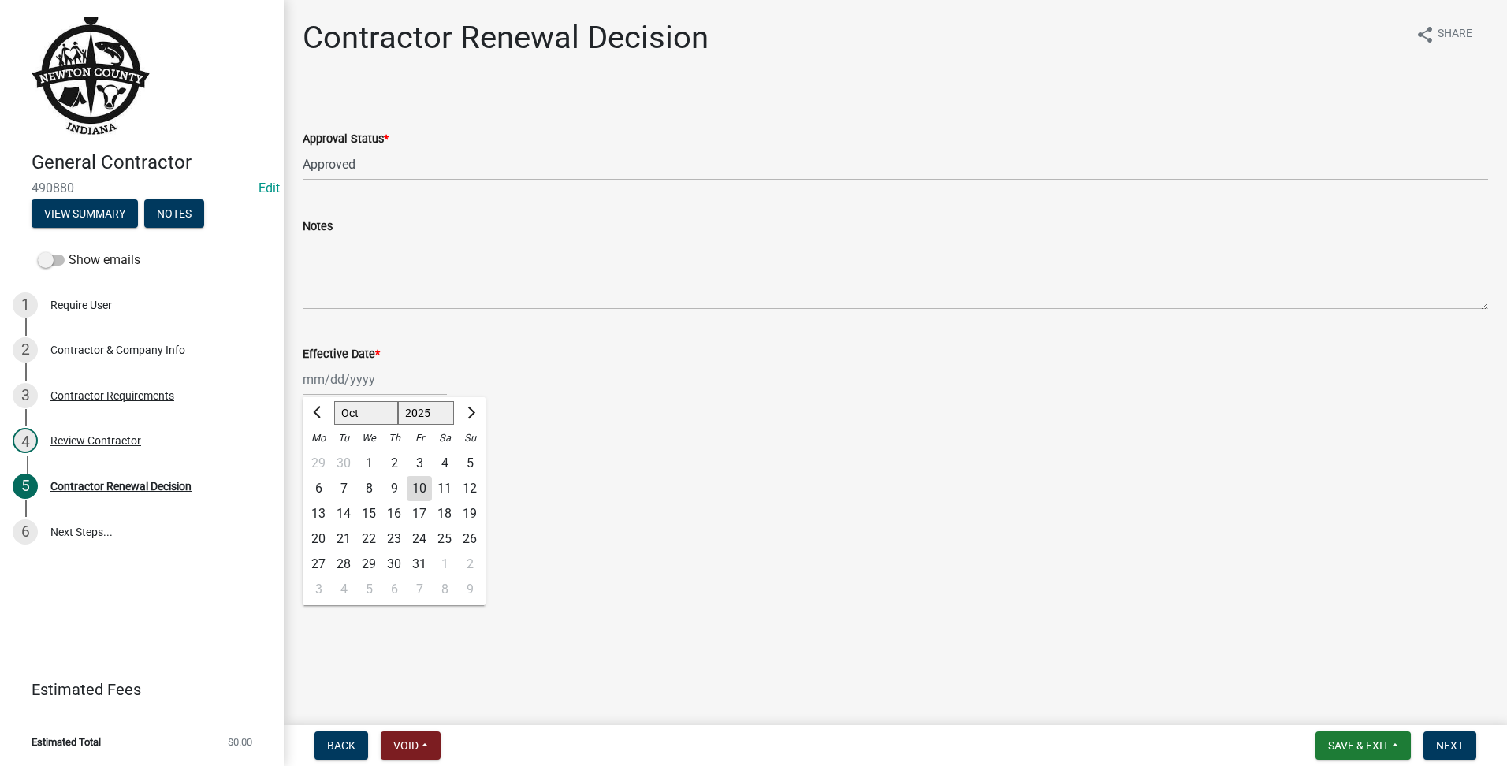
click at [430, 497] on div "10" at bounding box center [419, 488] width 25 height 25
type input "[DATE]"
click at [1444, 737] on button "Next" at bounding box center [1449, 745] width 53 height 28
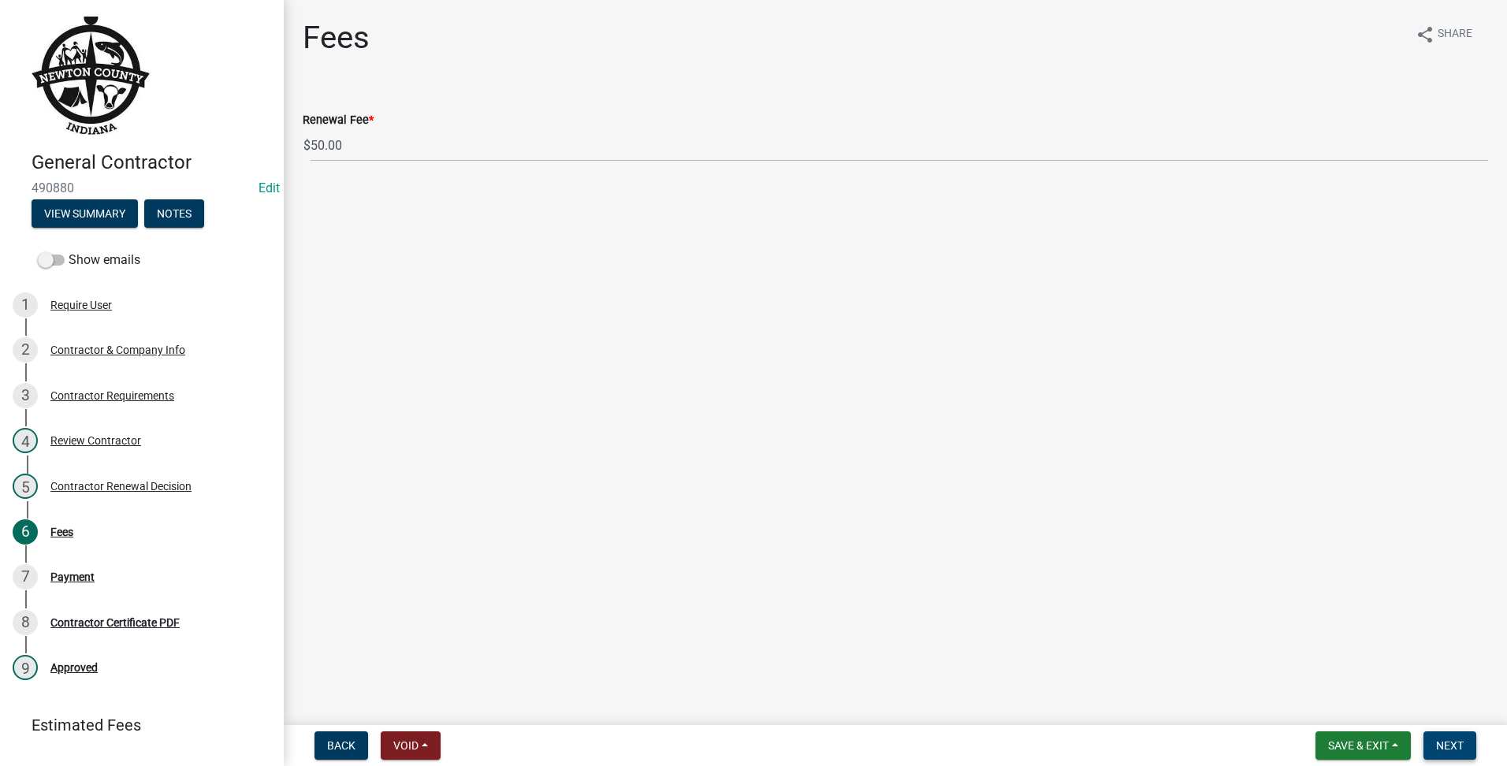
click at [1450, 752] on span "Next" at bounding box center [1450, 745] width 28 height 13
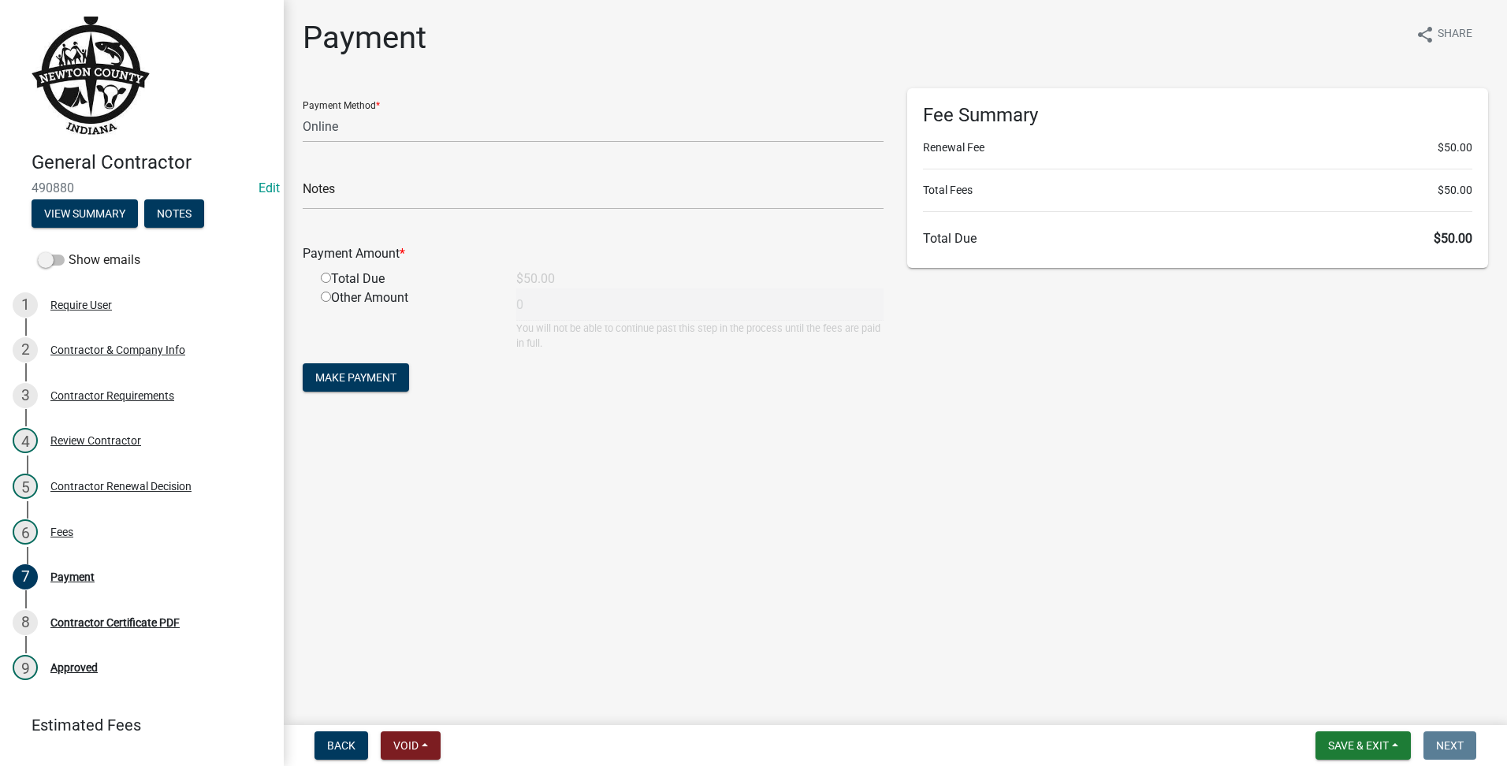
click at [493, 102] on div "Payment Method * Credit Card POS Check Cash Online" at bounding box center [593, 115] width 581 height 54
drag, startPoint x: 485, startPoint y: 133, endPoint x: 485, endPoint y: 144, distance: 11.0
click at [485, 133] on select "Credit Card POS Check Cash Online" at bounding box center [593, 126] width 581 height 32
select select "1: 0"
click at [303, 110] on select "Credit Card POS Check Cash Online" at bounding box center [593, 126] width 581 height 32
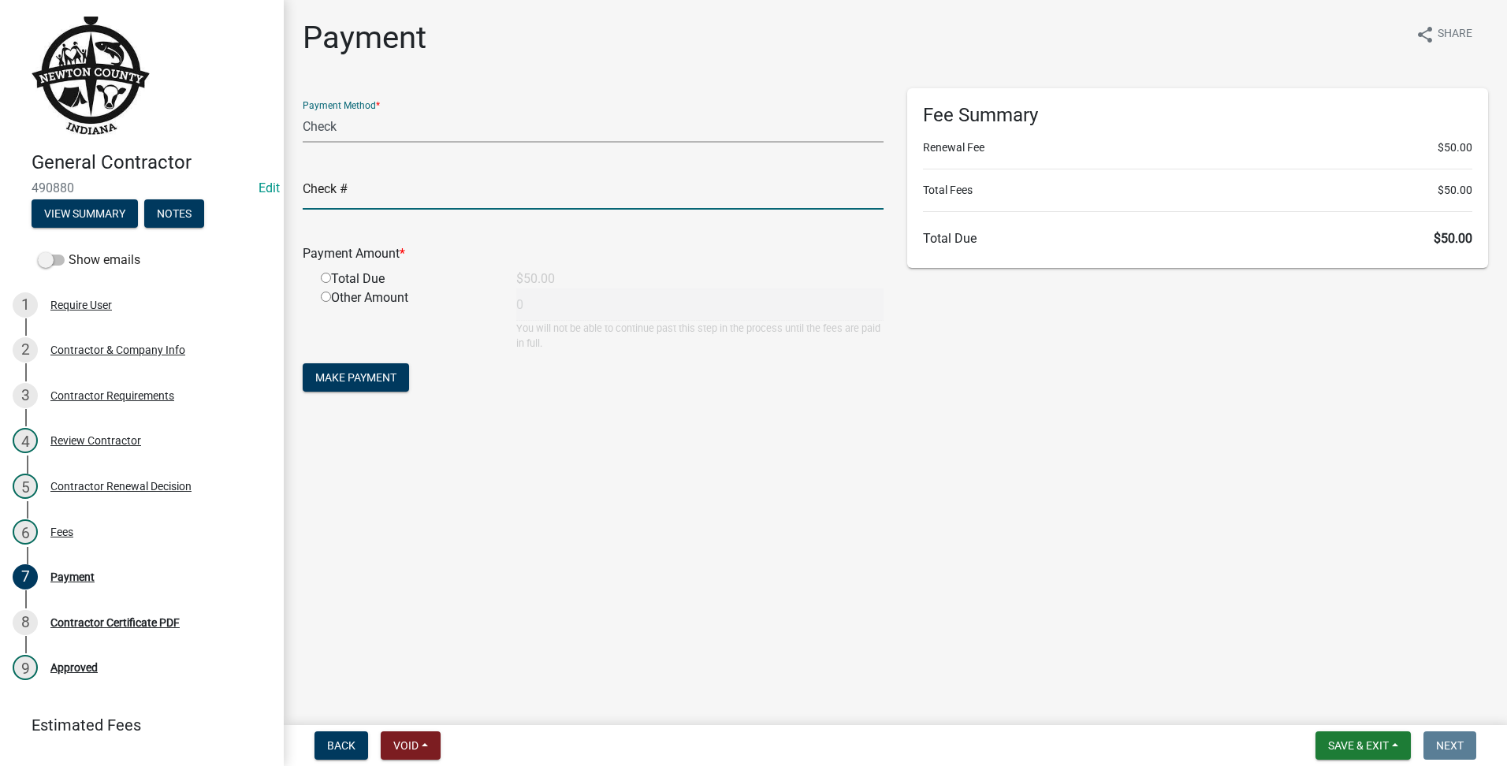
click at [538, 180] on input "text" at bounding box center [593, 193] width 581 height 32
type input "2330"
click at [323, 273] on input "radio" at bounding box center [326, 278] width 10 height 10
radio input "true"
type input "50"
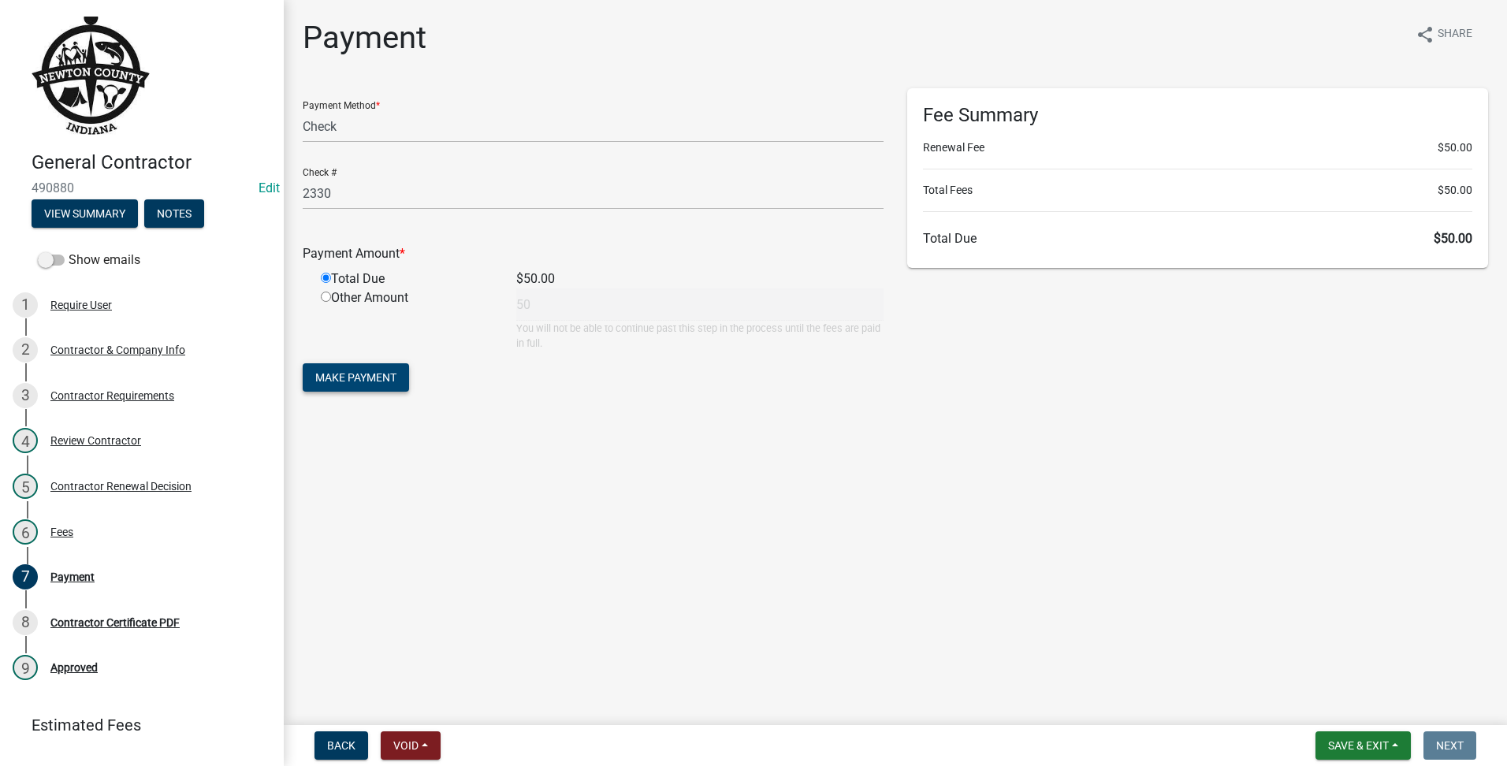
click at [344, 363] on button "Make Payment" at bounding box center [356, 377] width 106 height 28
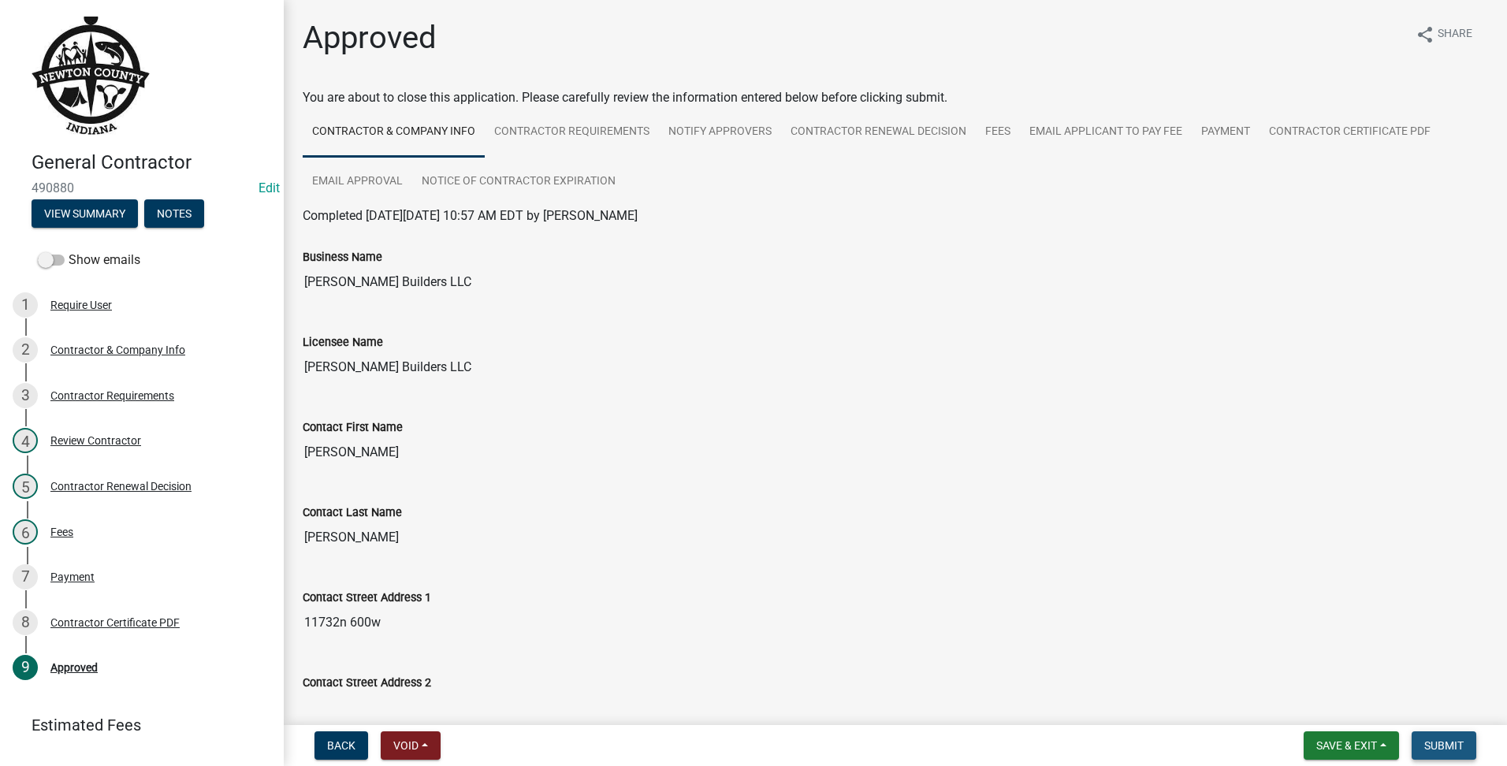
click at [1464, 753] on button "Submit" at bounding box center [1444, 745] width 65 height 28
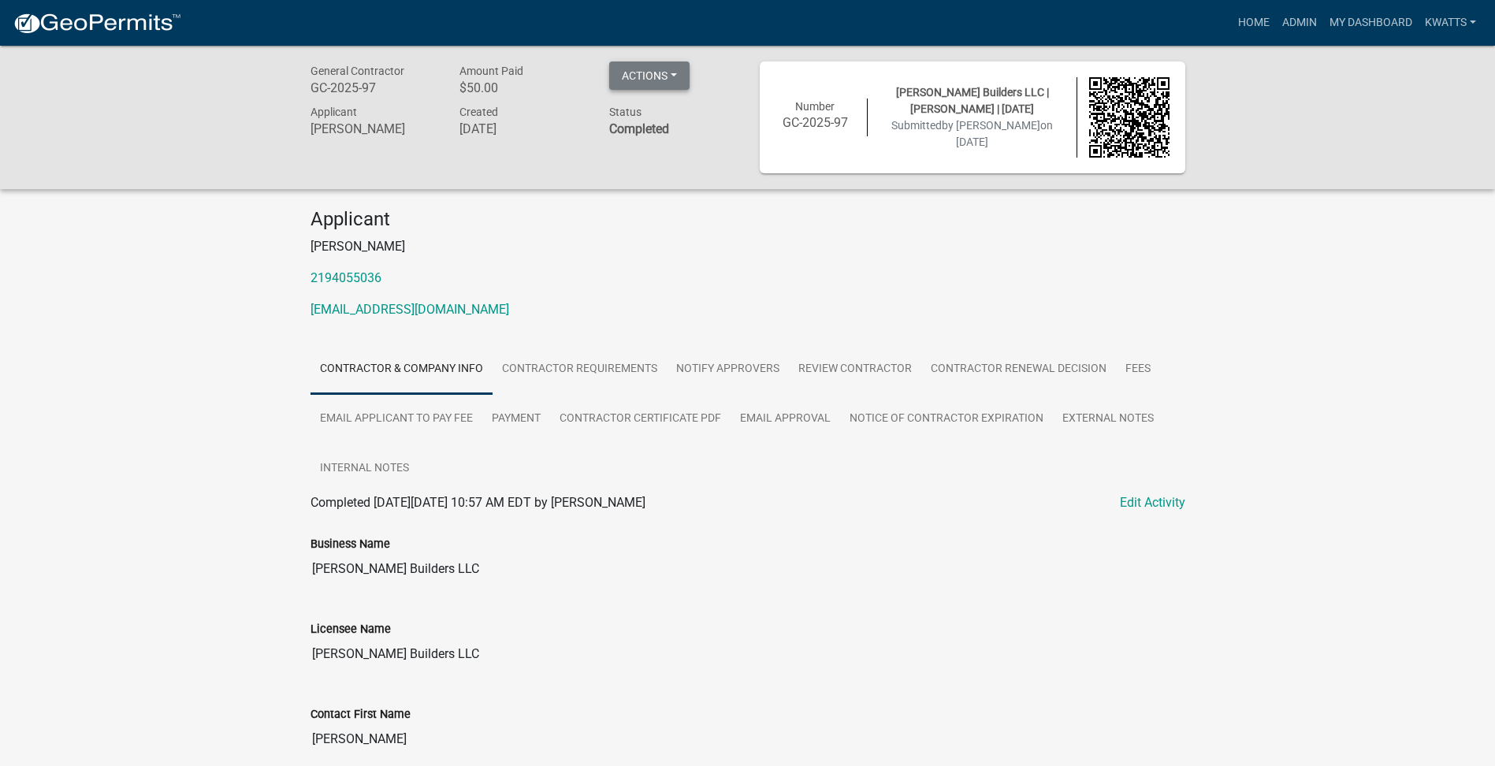
click at [677, 84] on button "Actions" at bounding box center [649, 75] width 80 height 28
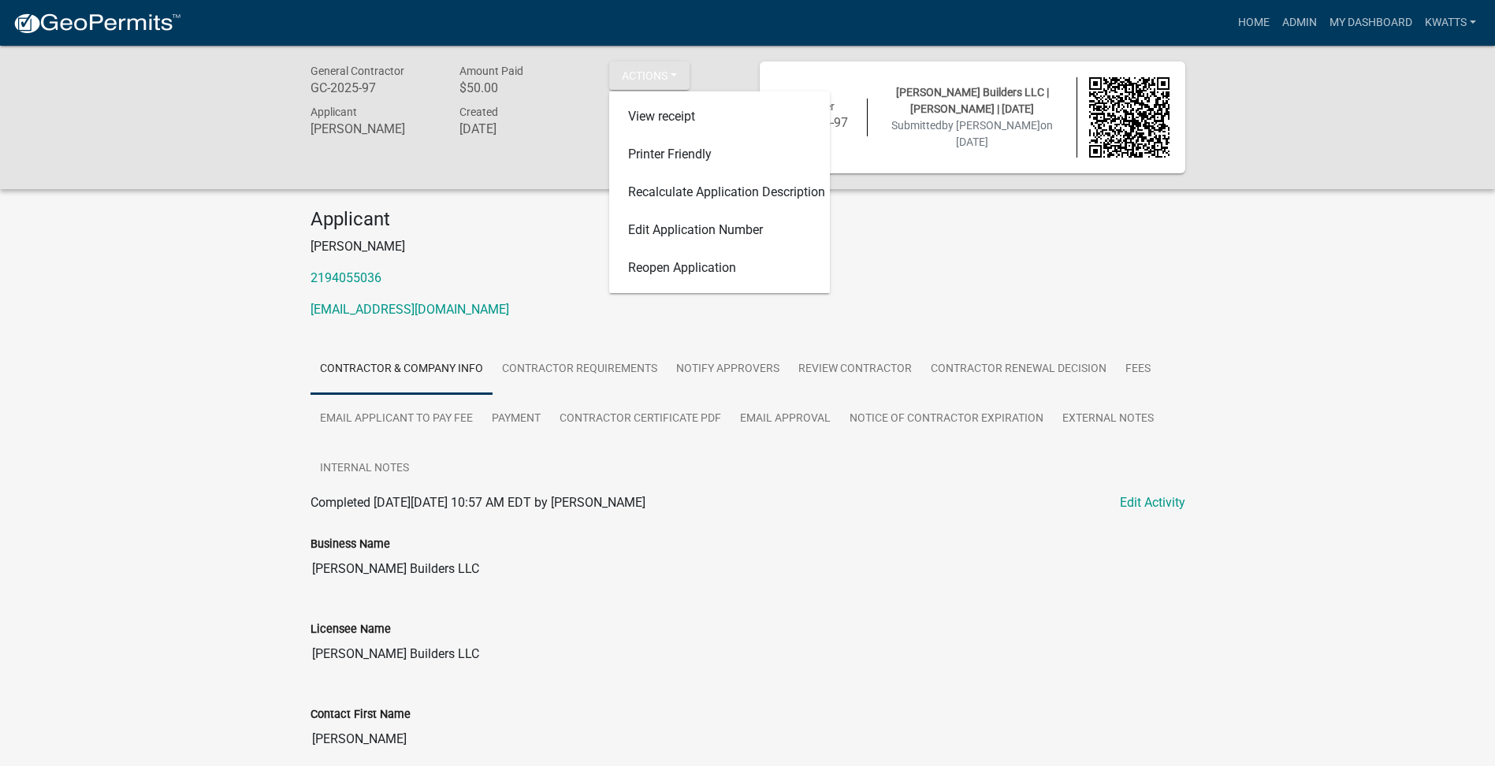
click at [974, 256] on div "Applicant [PERSON_NAME] 2194055036 [EMAIL_ADDRESS][DOMAIN_NAME]" at bounding box center [748, 270] width 899 height 124
